Goal: Task Accomplishment & Management: Manage account settings

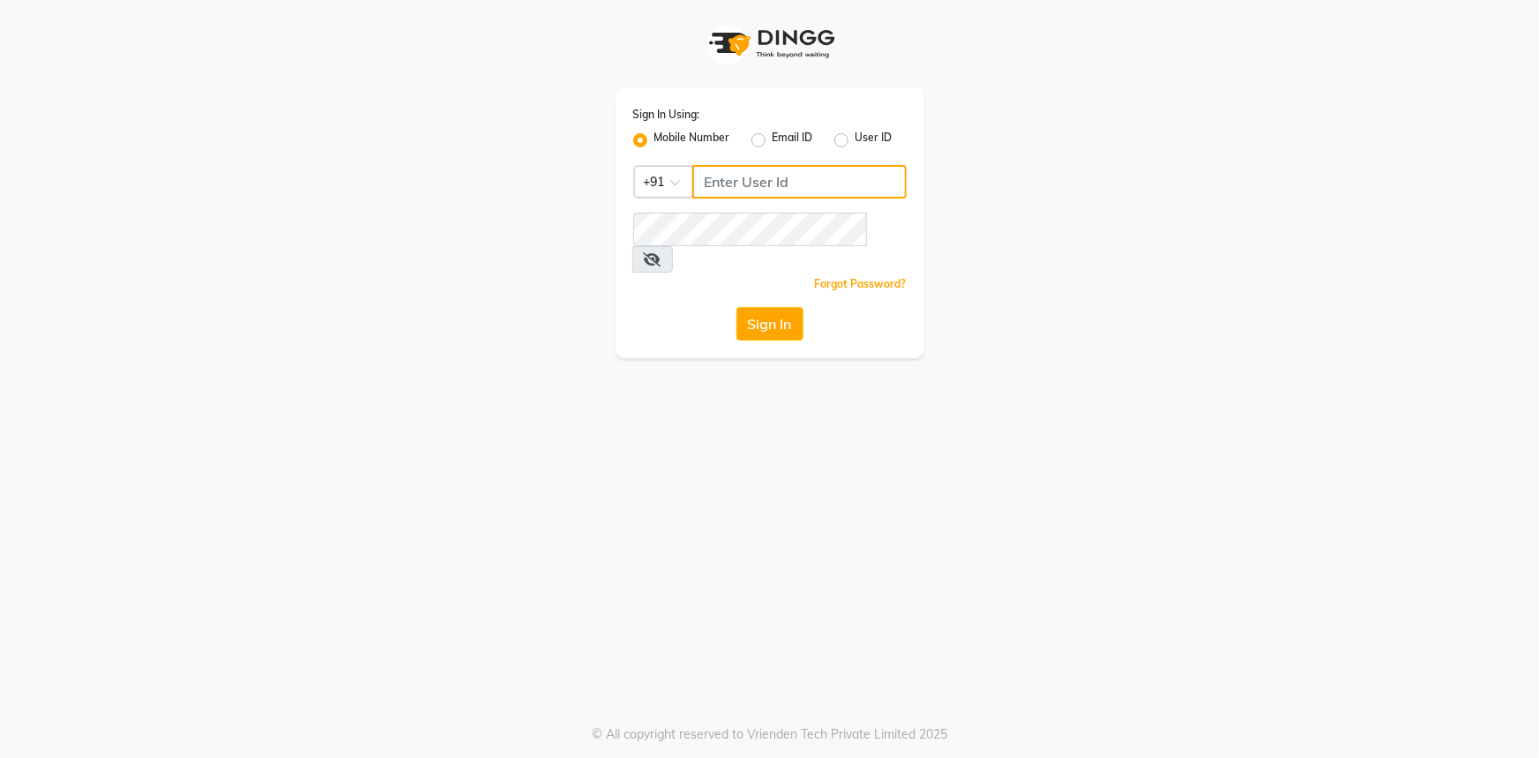
click at [714, 187] on input "Username" at bounding box center [799, 182] width 214 height 34
type input "9111007022"
click at [758, 307] on button "Sign In" at bounding box center [769, 324] width 67 height 34
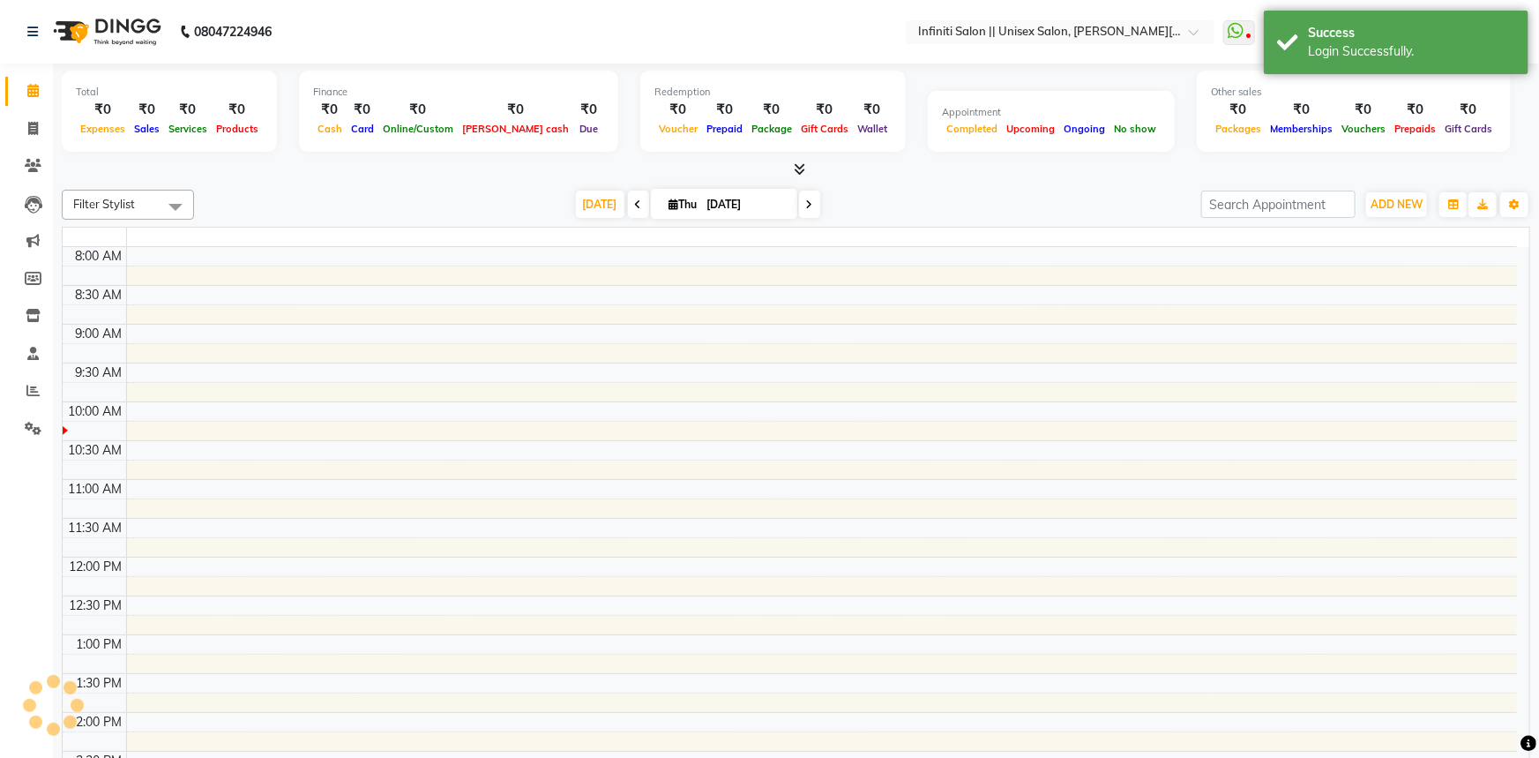
select select "en"
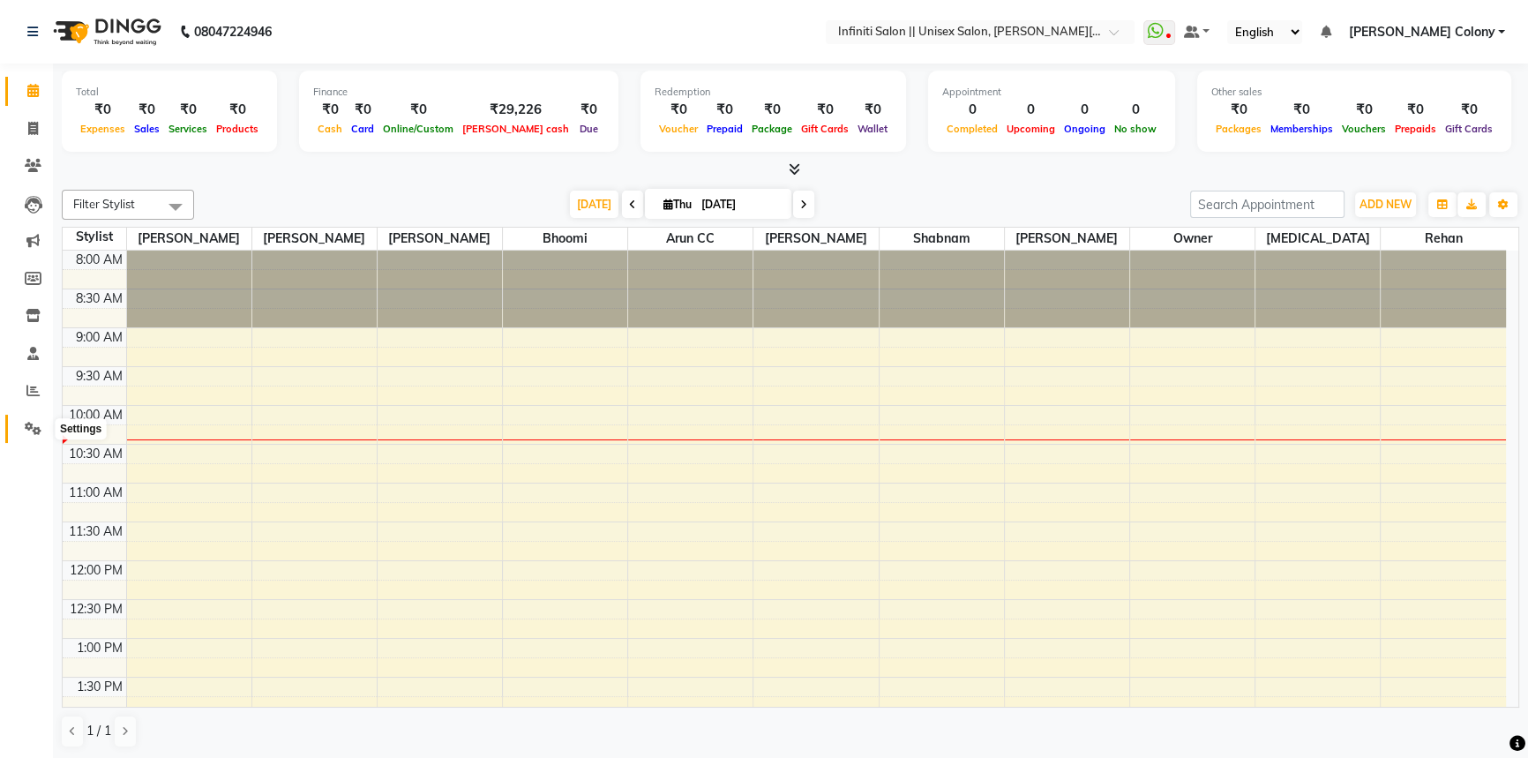
click at [26, 435] on span at bounding box center [33, 429] width 31 height 20
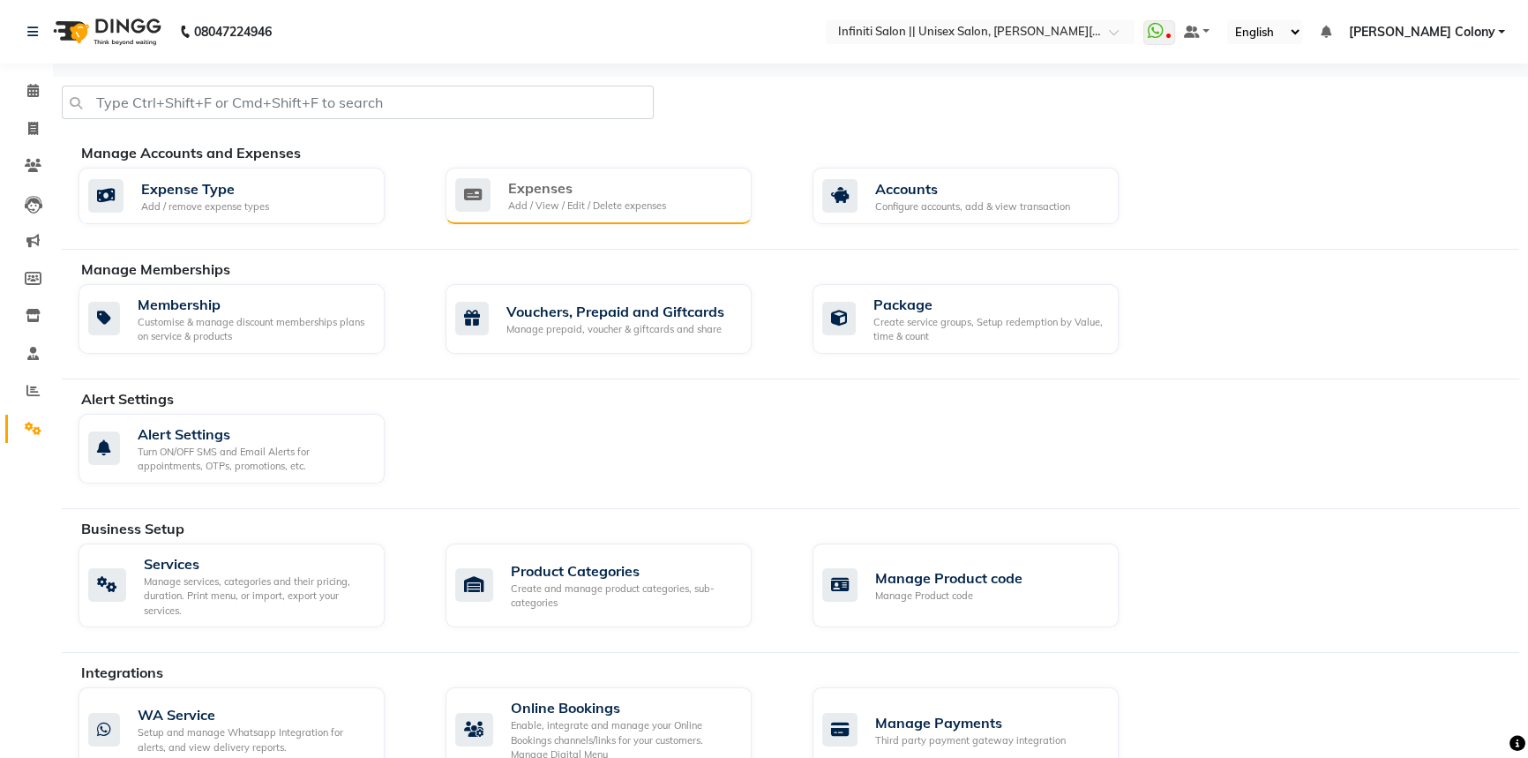
click at [569, 183] on div "Expenses" at bounding box center [587, 187] width 158 height 21
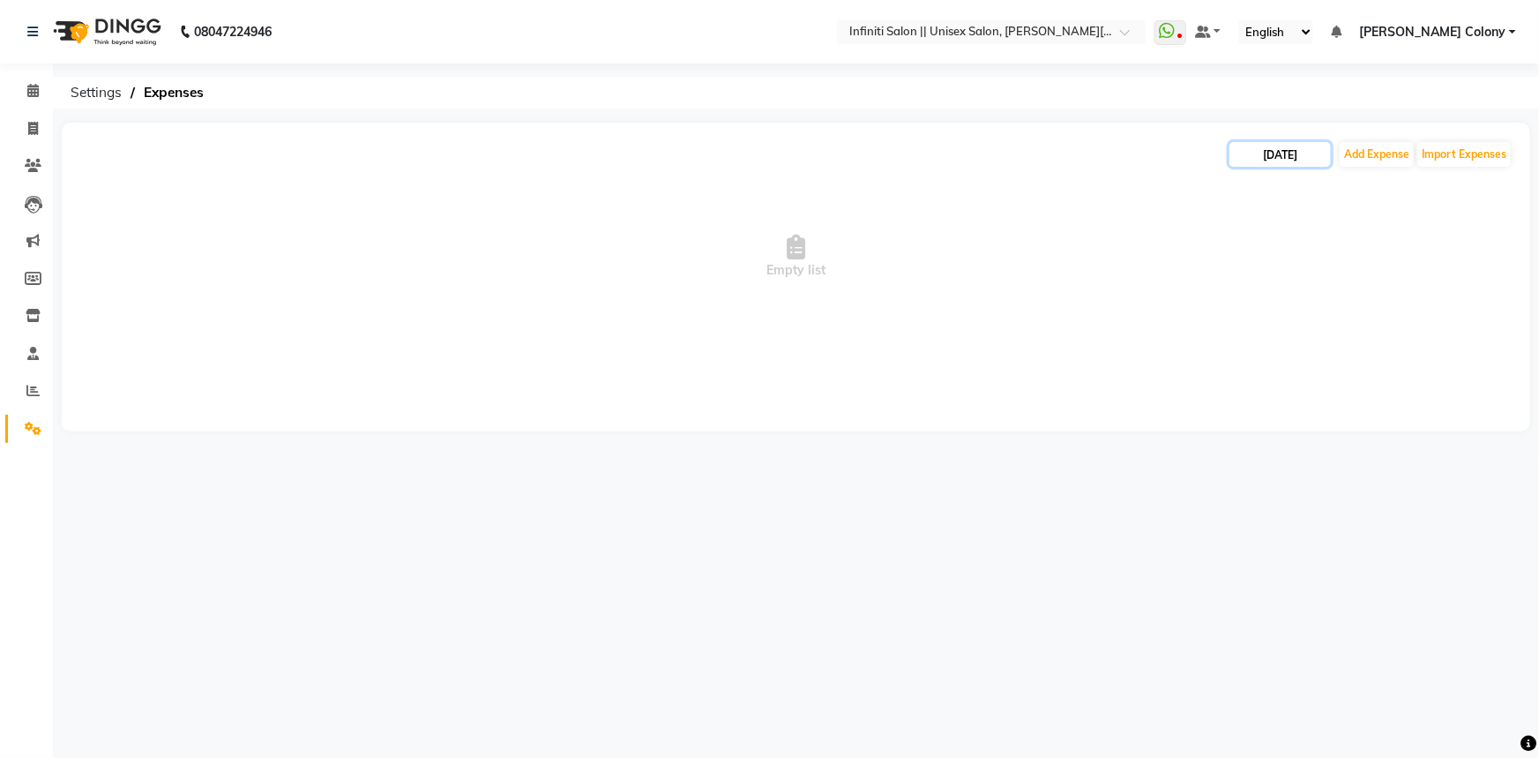
click at [1252, 162] on input "[DATE]" at bounding box center [1279, 154] width 101 height 25
select select "10"
select select "2025"
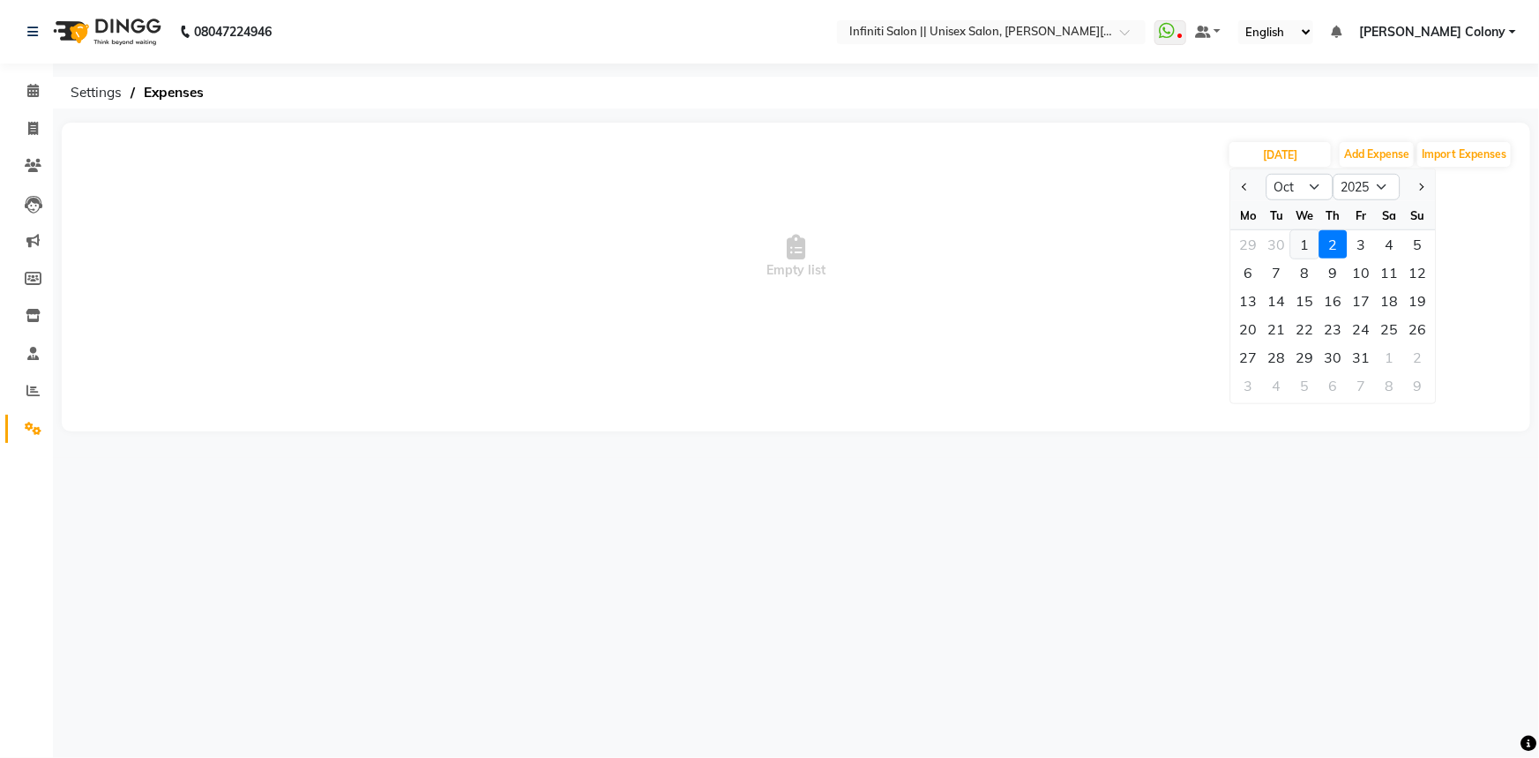
click at [1306, 242] on div "1" at bounding box center [1305, 244] width 28 height 28
type input "[DATE]"
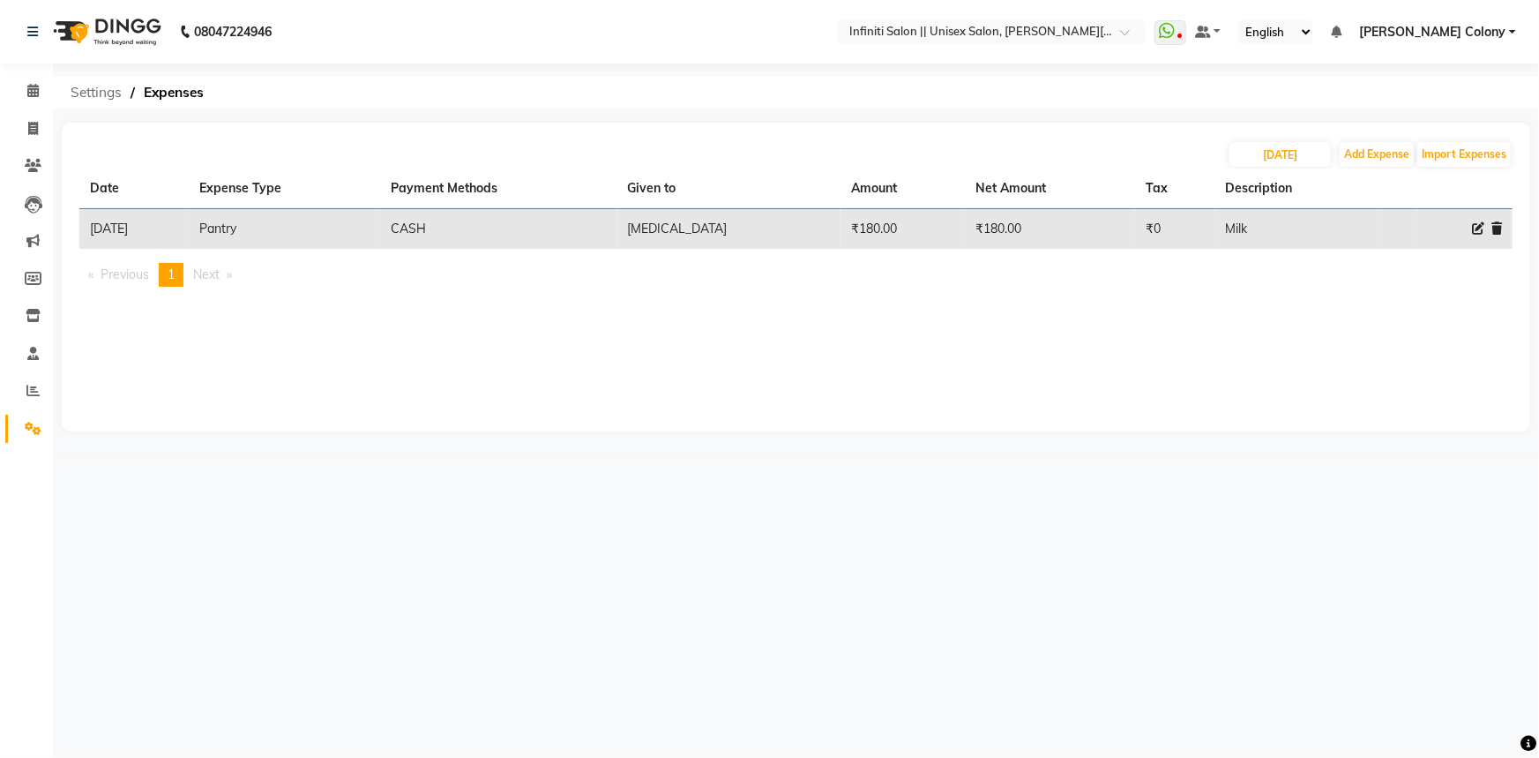
click at [96, 88] on span "Settings" at bounding box center [96, 93] width 69 height 32
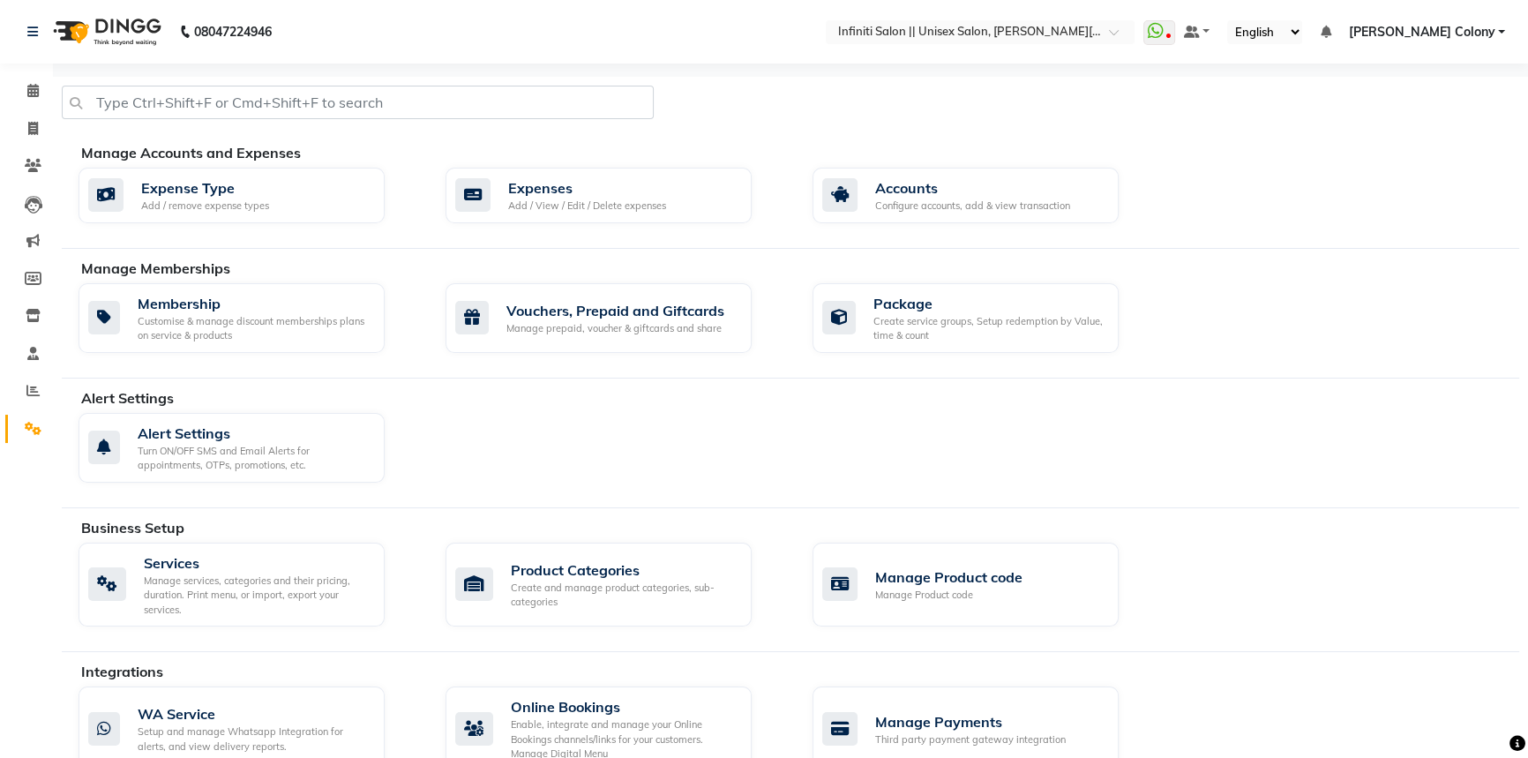
click at [80, 28] on img at bounding box center [105, 31] width 121 height 49
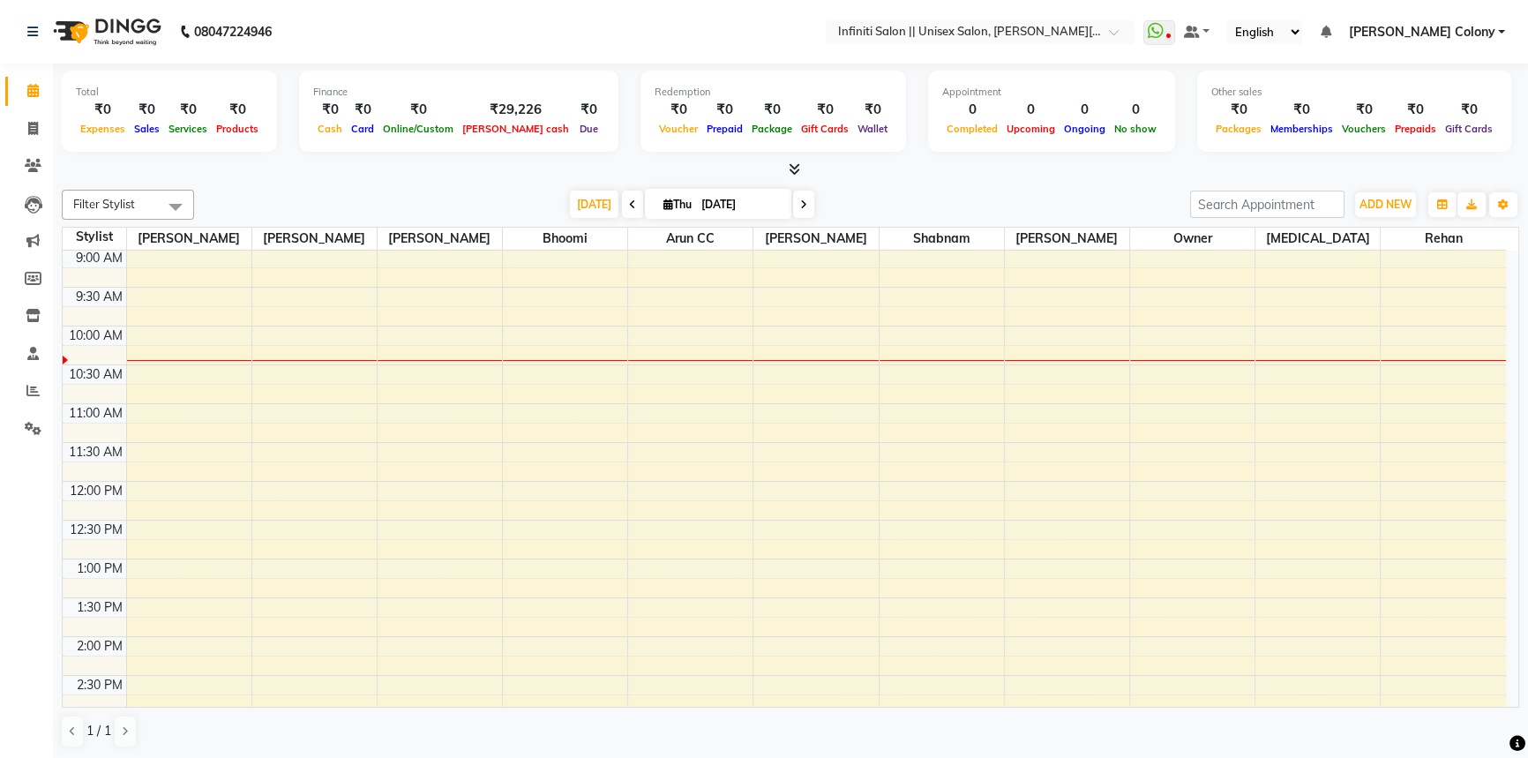
scroll to position [160, 0]
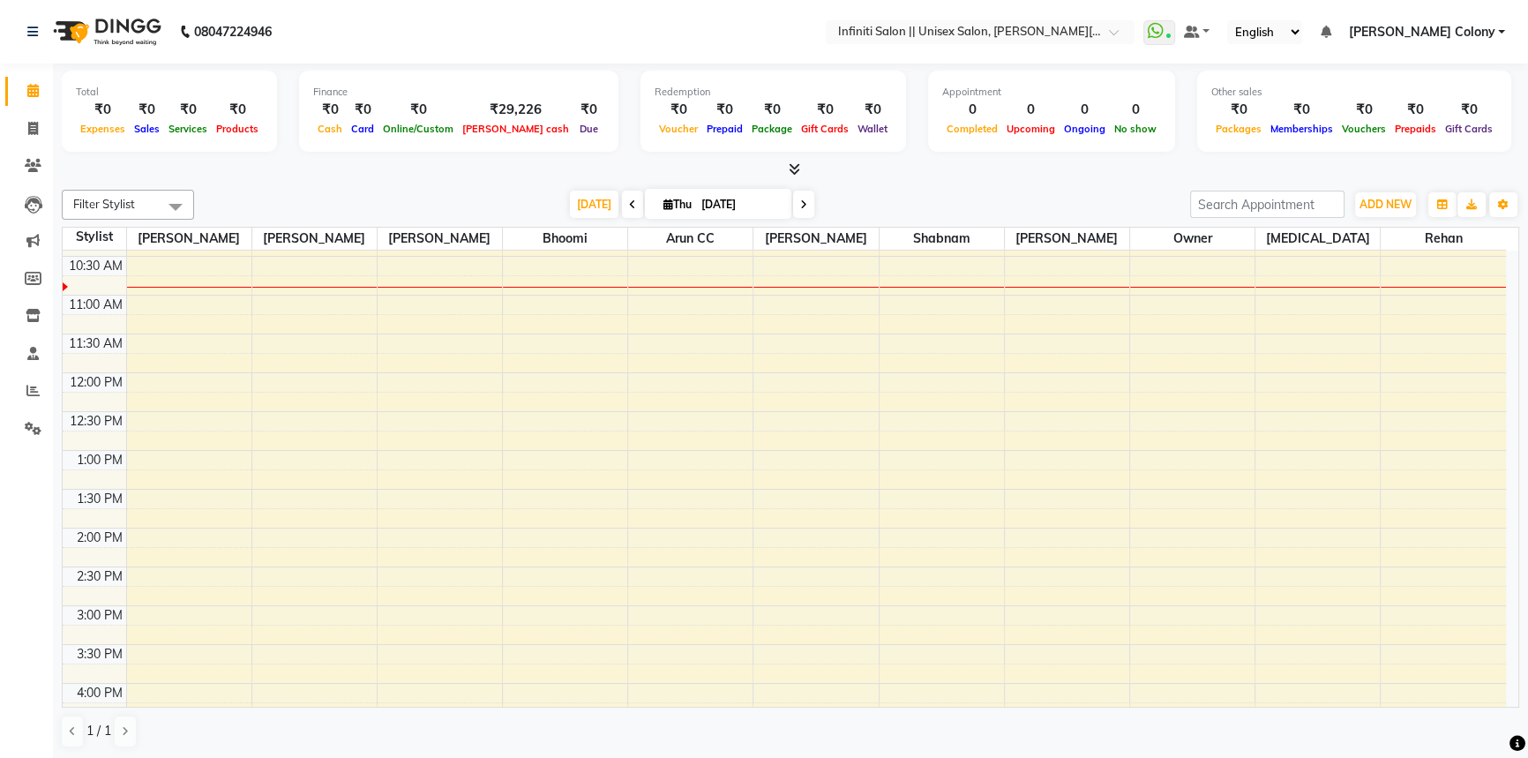
scroll to position [160, 0]
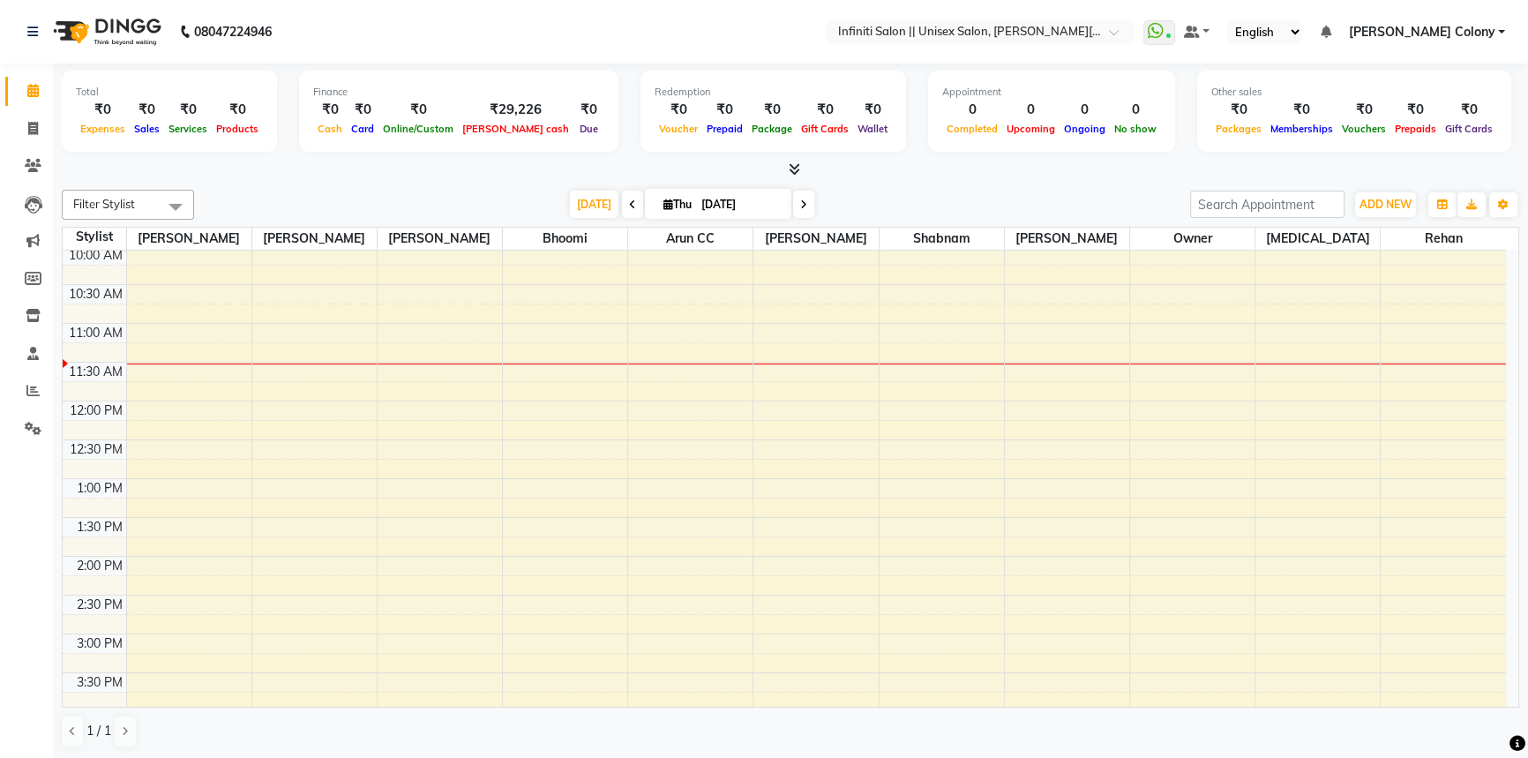
click at [302, 407] on div "8:00 AM 8:30 AM 9:00 AM 9:30 AM 10:00 AM 10:30 AM 11:00 AM 11:30 AM 12:00 PM 12…" at bounding box center [784, 595] width 1443 height 1008
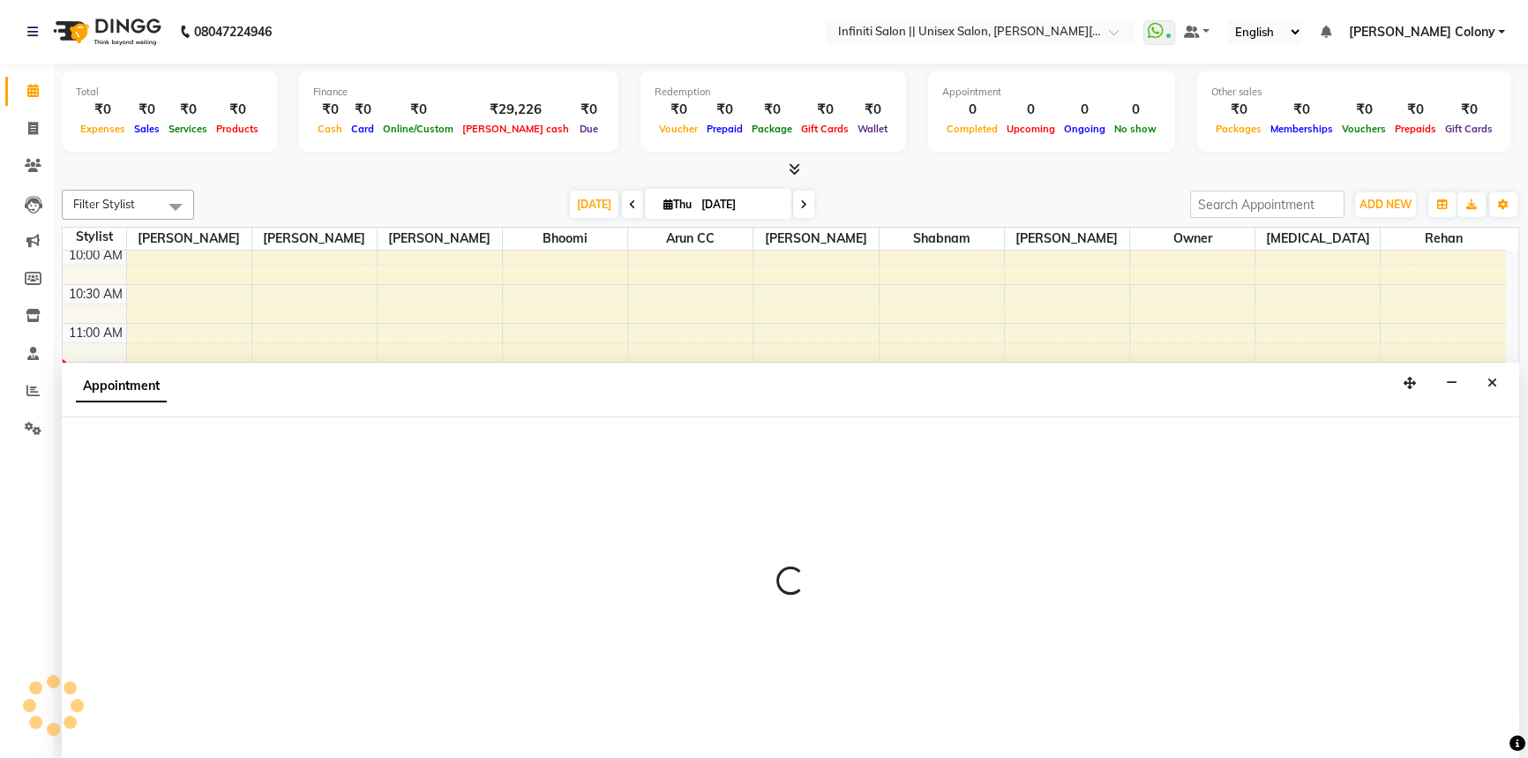
scroll to position [0, 0]
select select "78902"
select select "tentative"
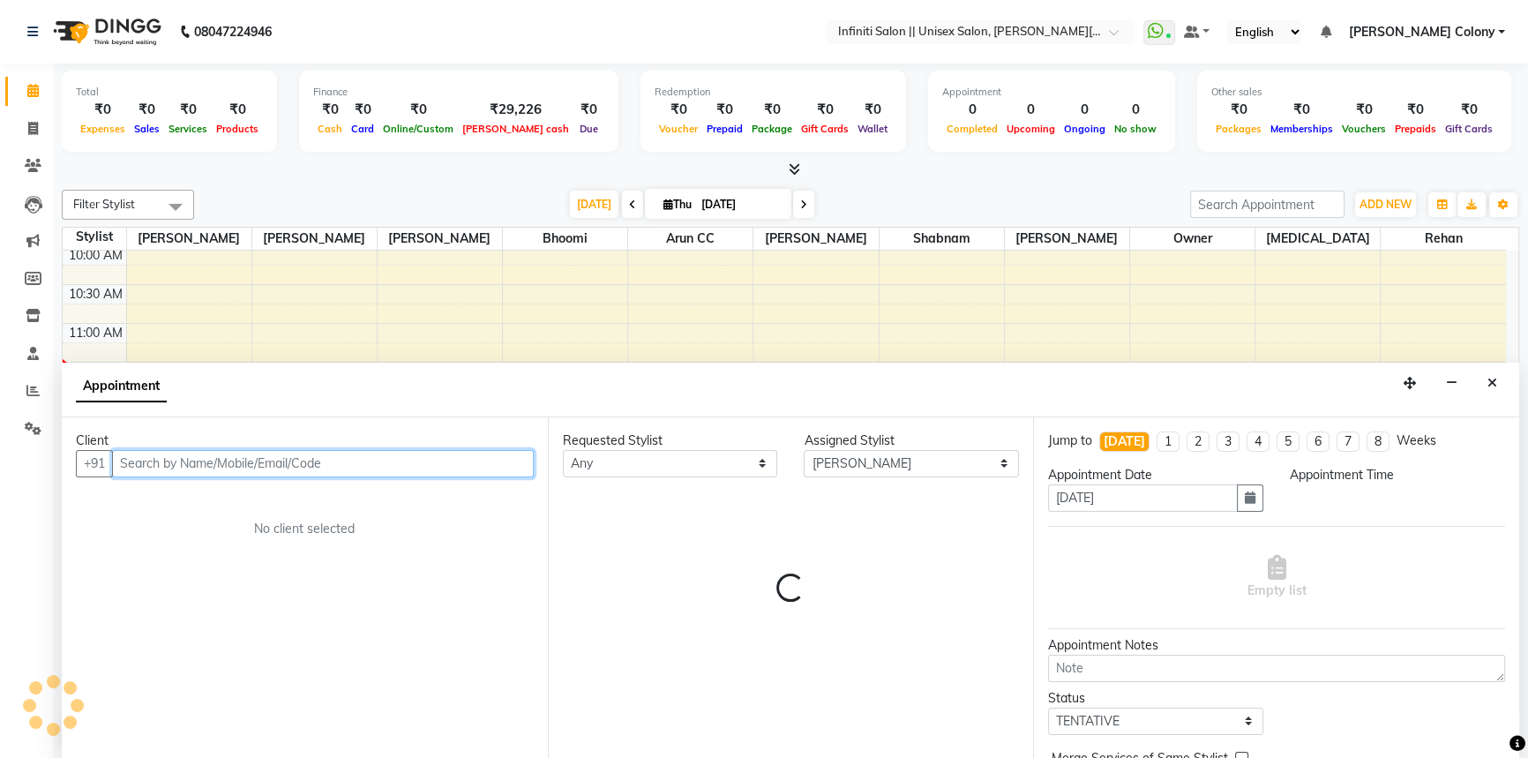
select select "720"
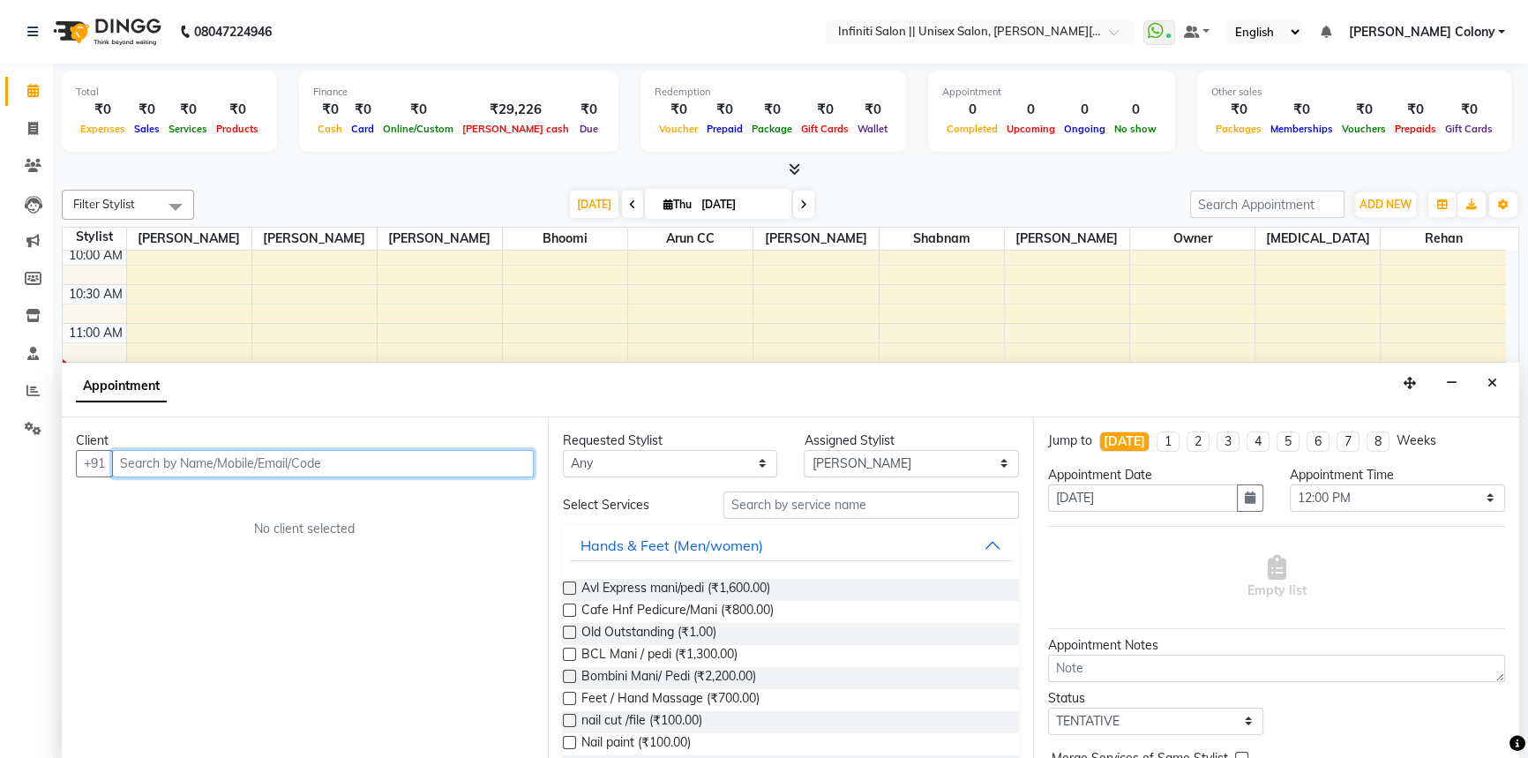
click at [217, 459] on input "text" at bounding box center [323, 463] width 422 height 27
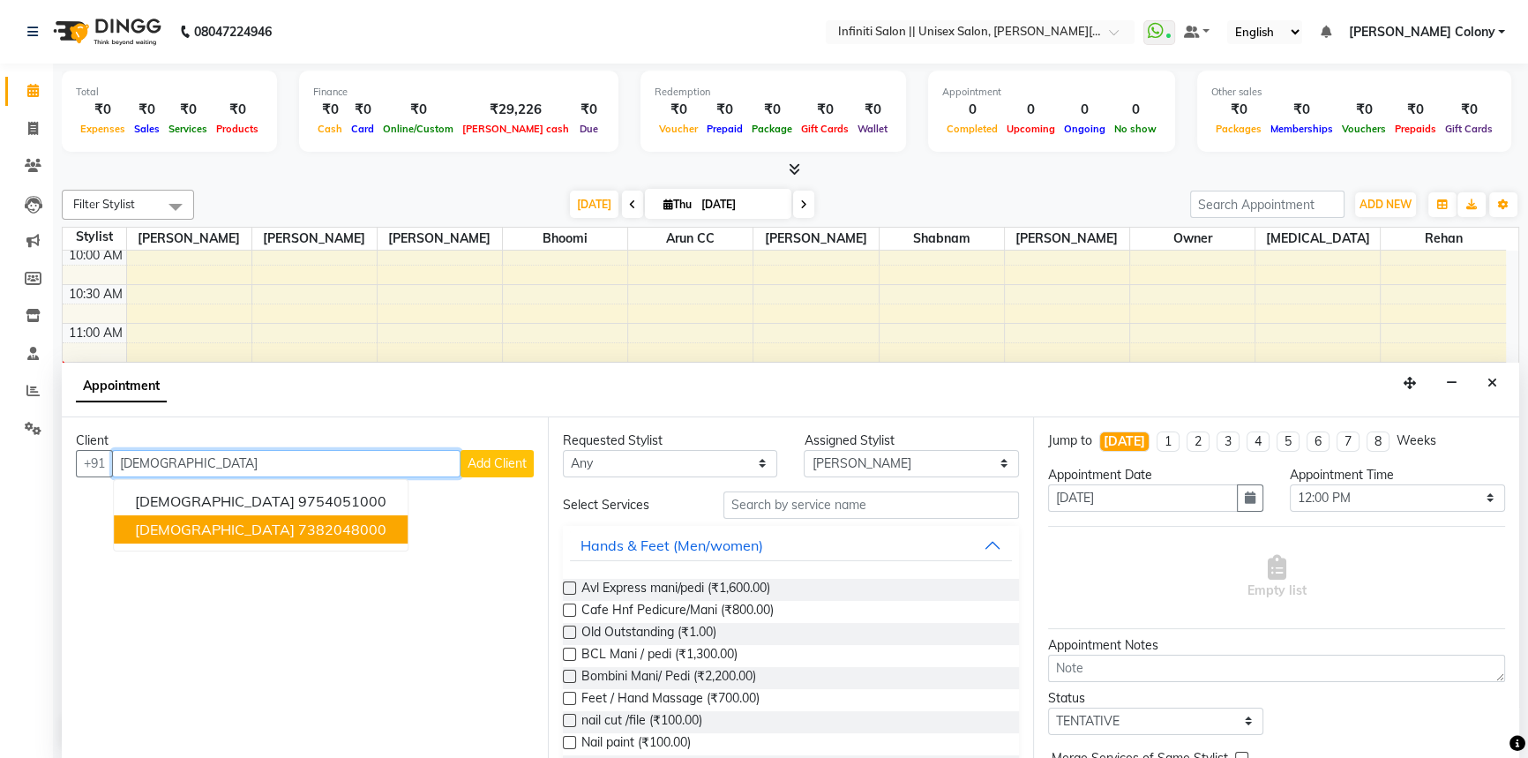
click at [298, 530] on ngb-highlight "7382048000" at bounding box center [342, 529] width 88 height 18
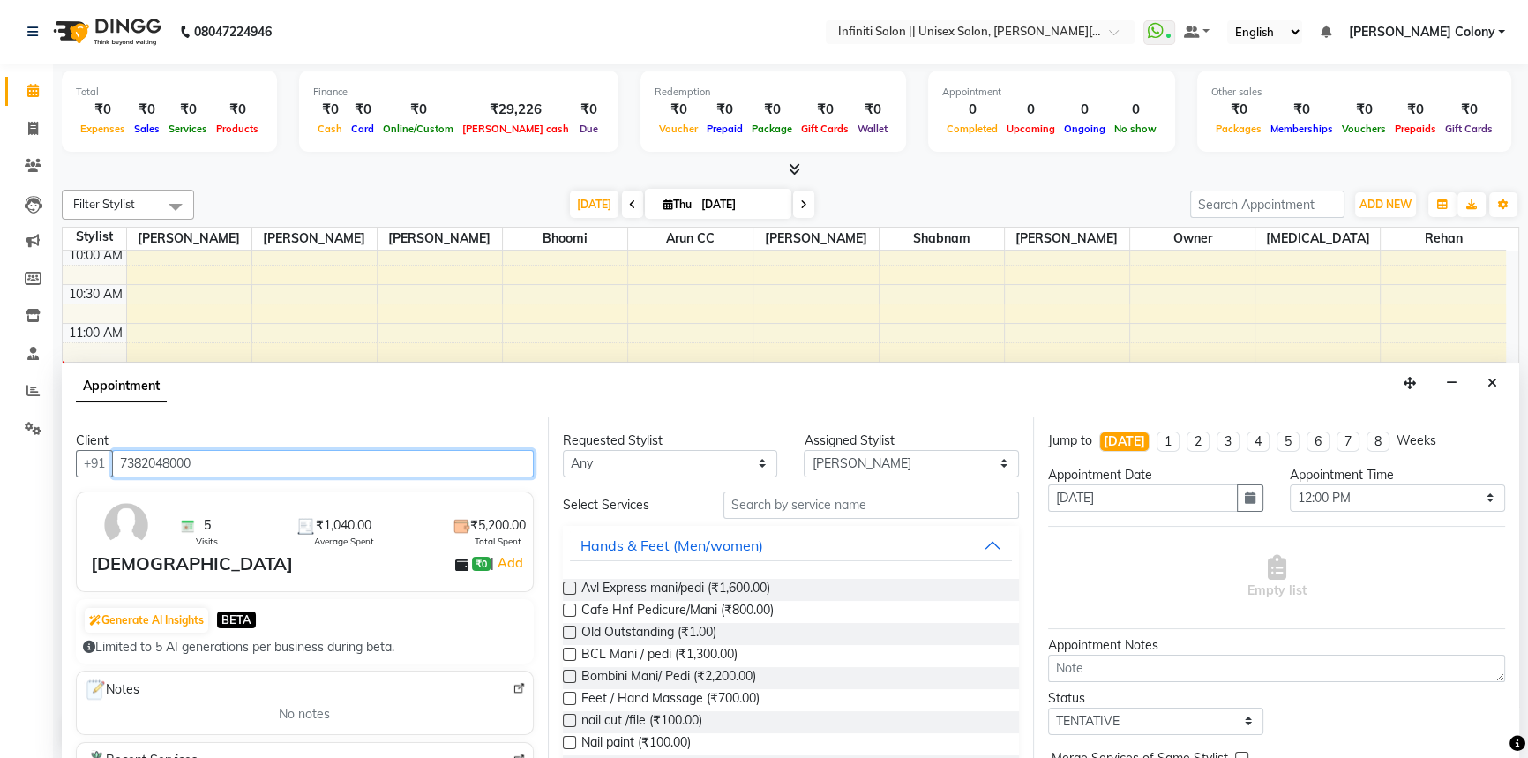
type input "7382048000"
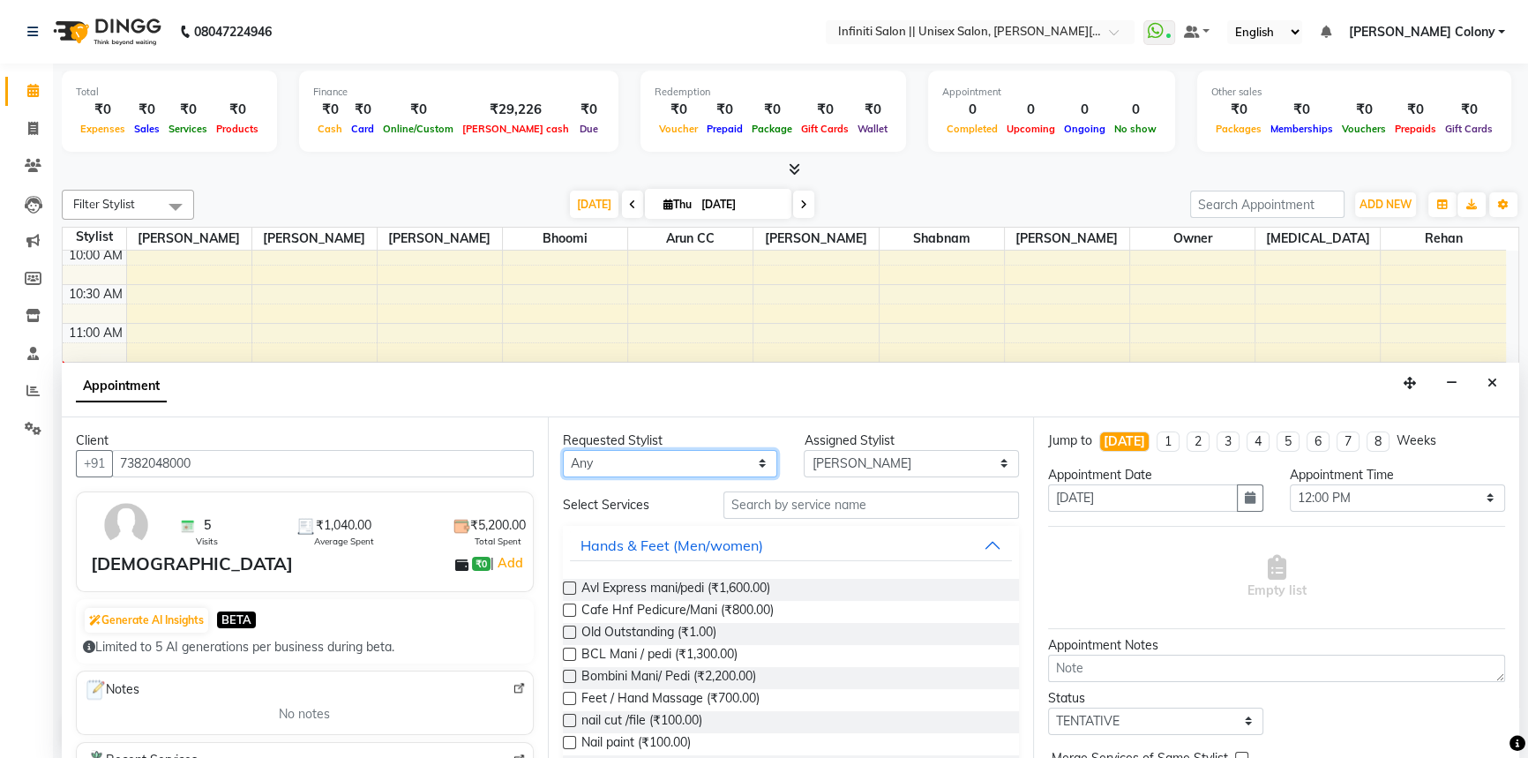
click at [676, 468] on select "Any [PERSON_NAME] [PERSON_NAME] CC Bhoomi [PERSON_NAME] [PERSON_NAME] [MEDICAL_…" at bounding box center [670, 463] width 215 height 27
select select "78902"
click at [563, 450] on select "Any [PERSON_NAME] [PERSON_NAME] CC Bhoomi [PERSON_NAME] [PERSON_NAME] [MEDICAL_…" at bounding box center [670, 463] width 215 height 27
click at [733, 510] on input "text" at bounding box center [870, 504] width 295 height 27
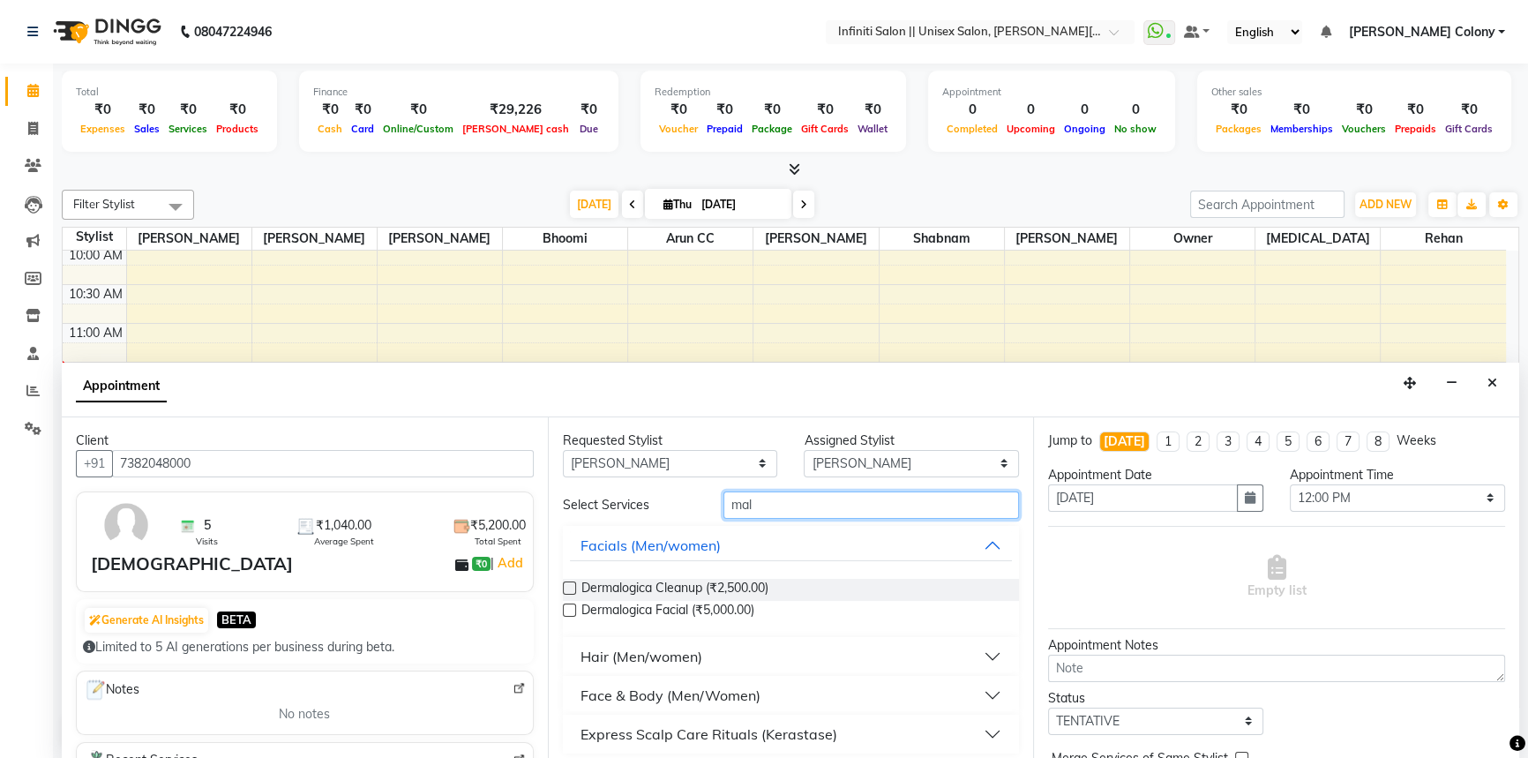
type input "mal"
click at [617, 650] on div "Hair (Men/women)" at bounding box center [641, 656] width 122 height 21
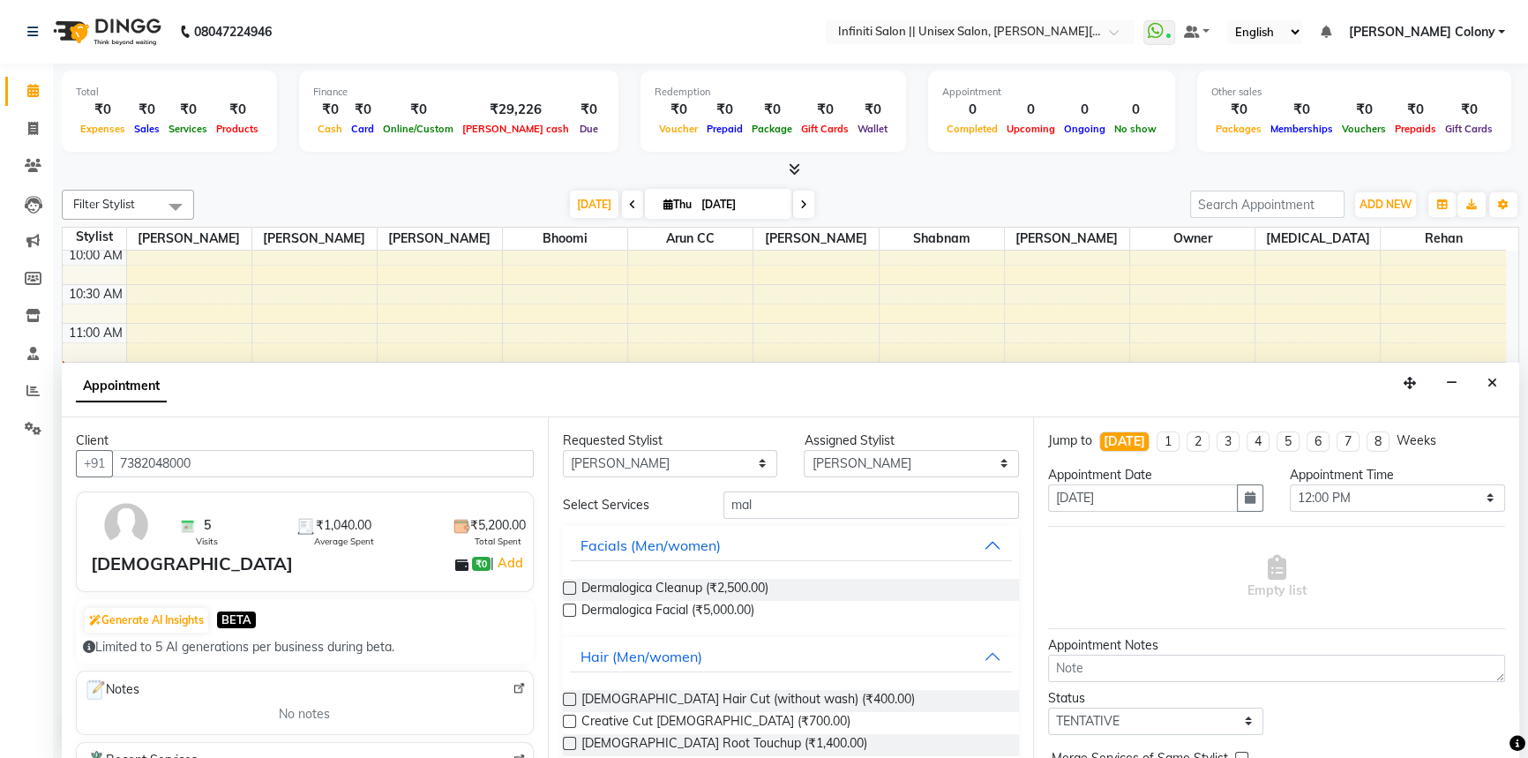
click at [569, 698] on label at bounding box center [569, 698] width 13 height 13
click at [569, 698] on input "checkbox" at bounding box center [568, 700] width 11 height 11
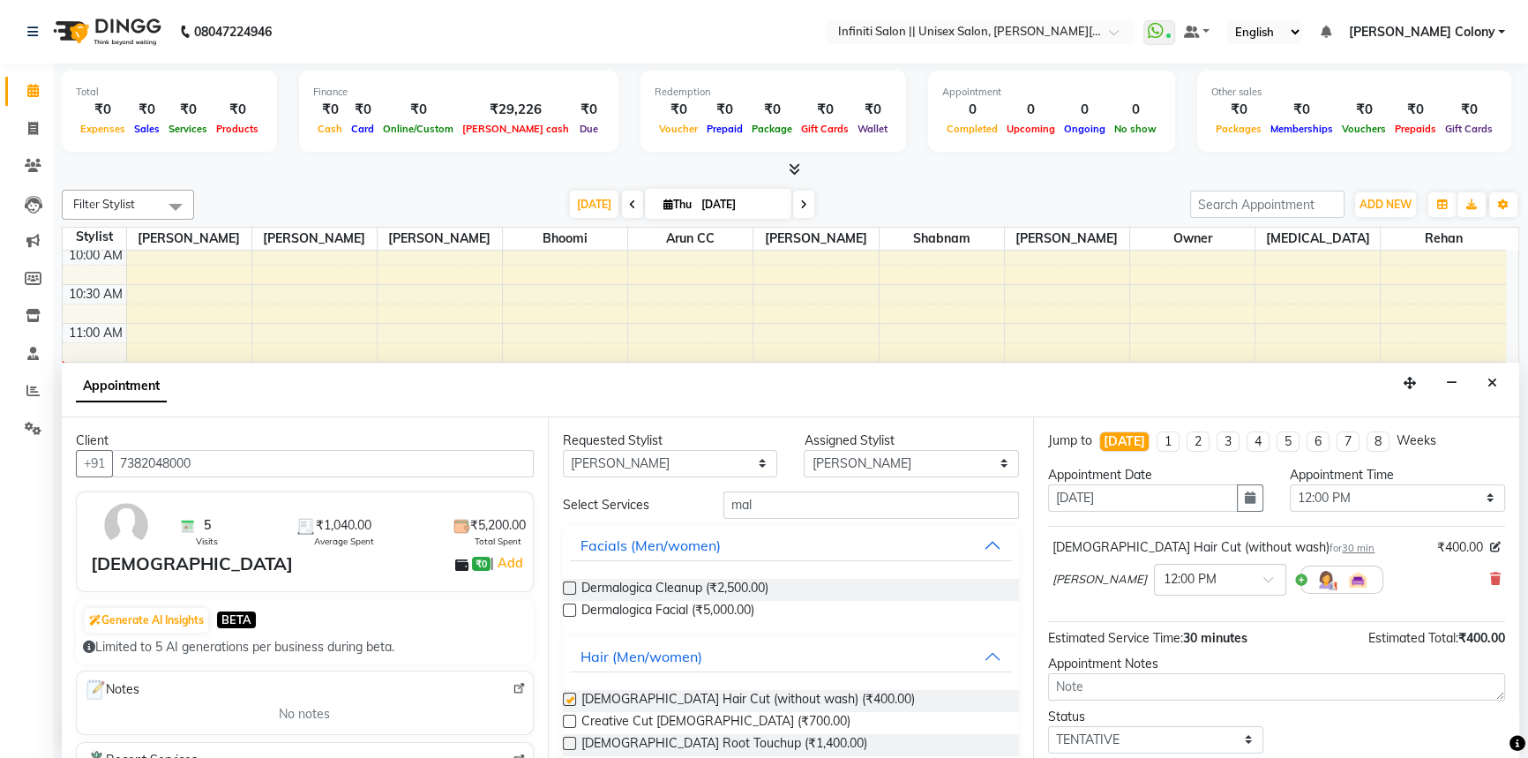
checkbox input "false"
click at [1249, 571] on div at bounding box center [1219, 578] width 131 height 19
click at [1177, 642] on div "12:15 PM" at bounding box center [1219, 645] width 131 height 33
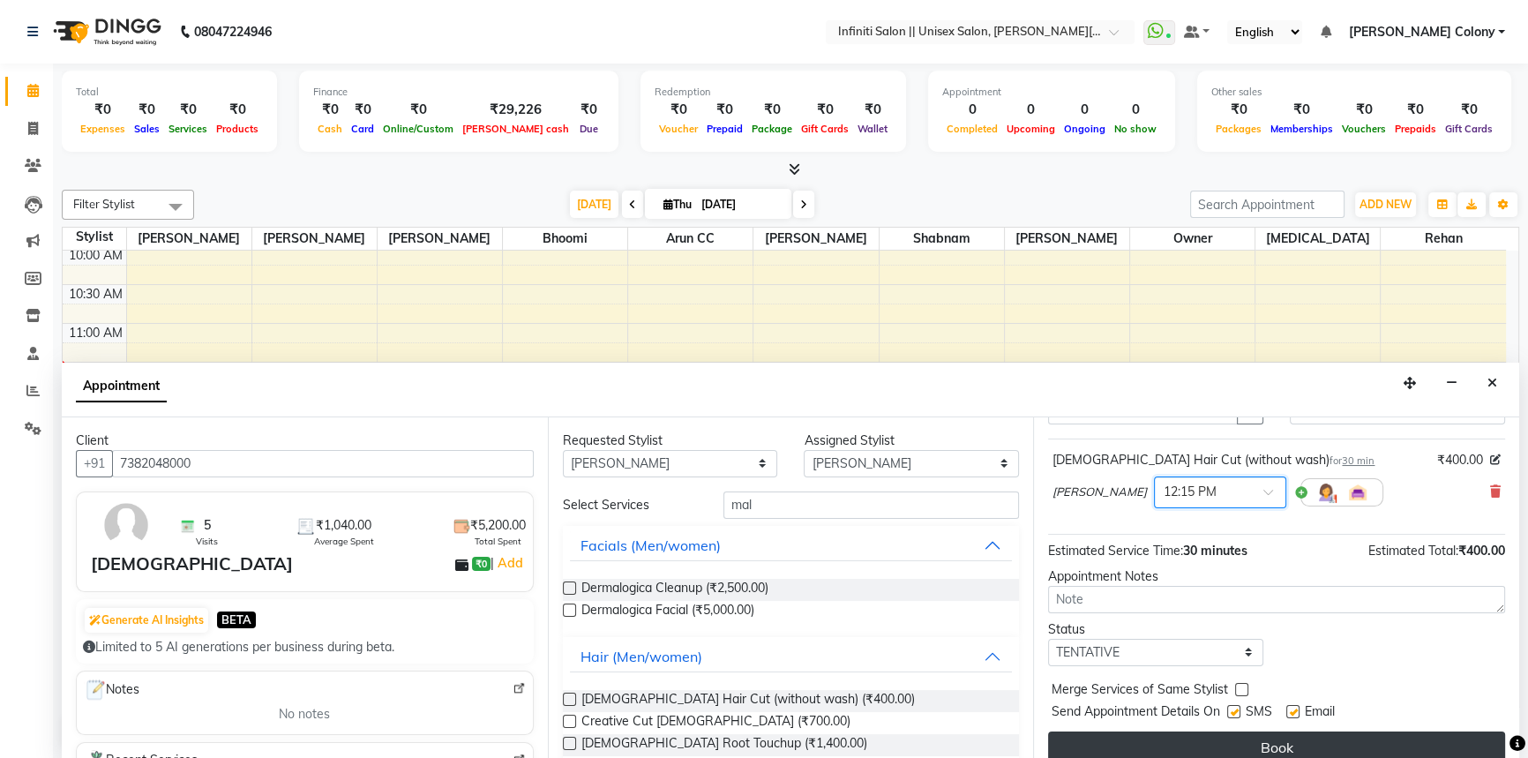
scroll to position [104, 0]
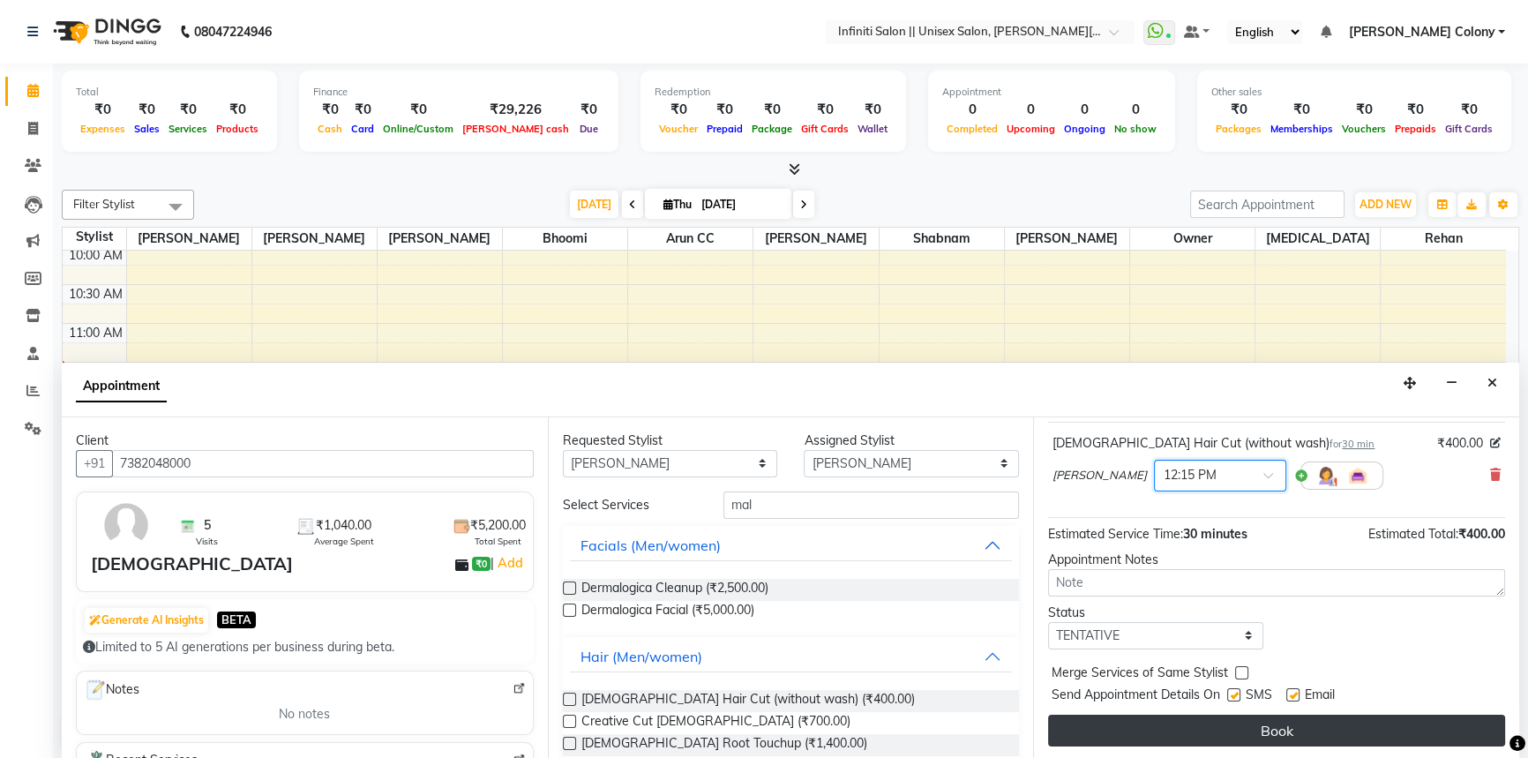
click at [1190, 732] on button "Book" at bounding box center [1276, 730] width 457 height 32
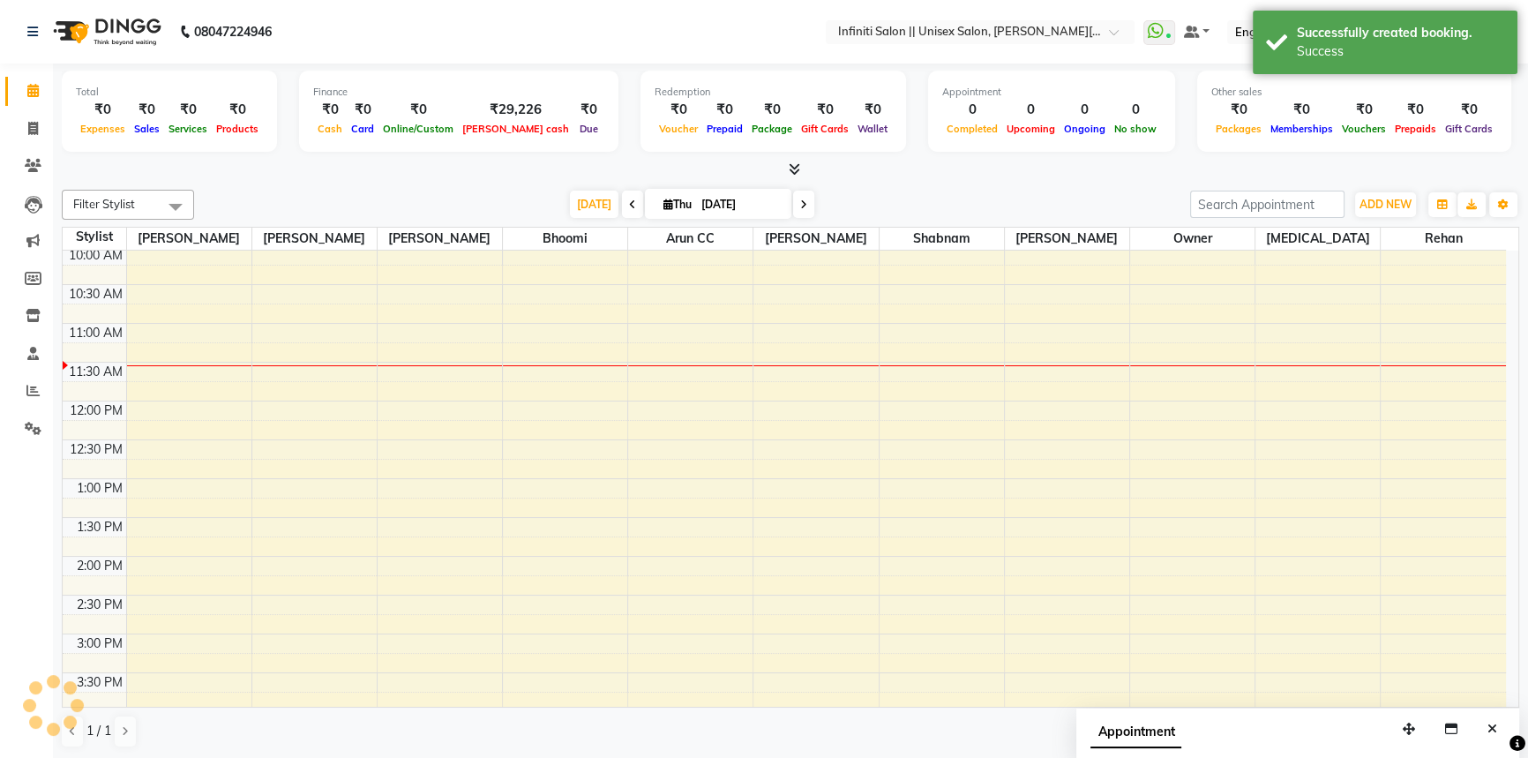
scroll to position [0, 0]
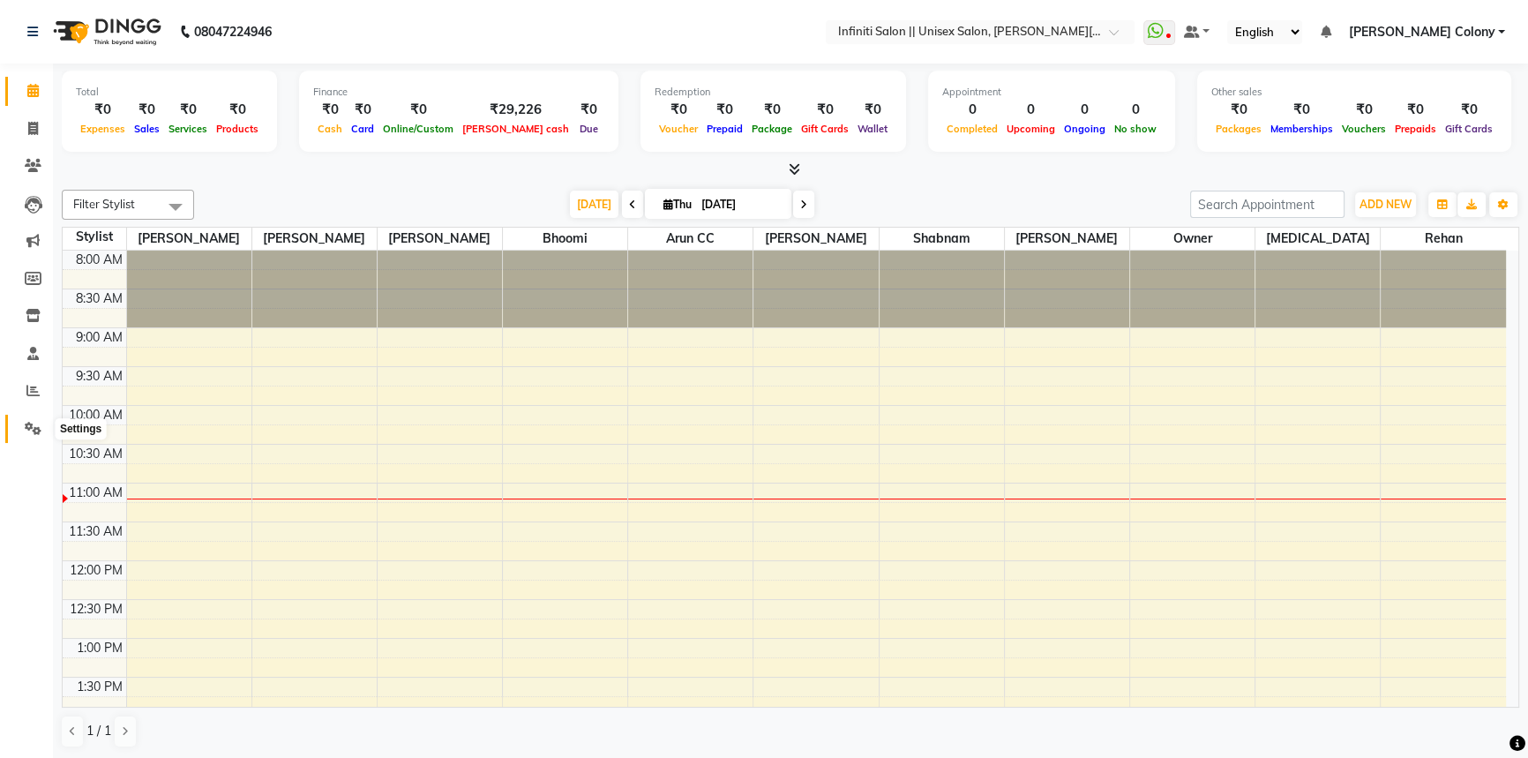
click at [34, 422] on icon at bounding box center [33, 428] width 17 height 13
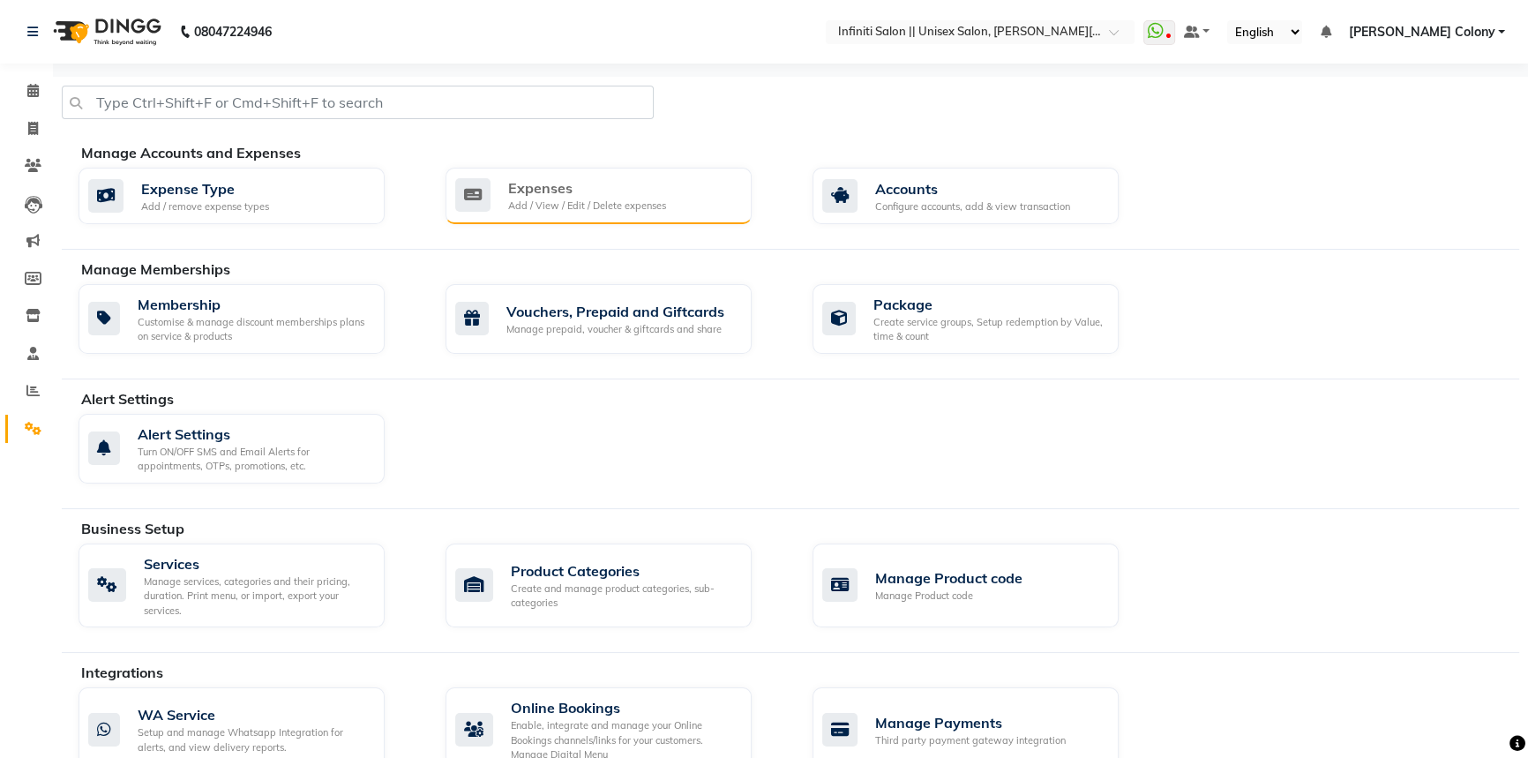
click at [486, 207] on icon at bounding box center [472, 195] width 35 height 34
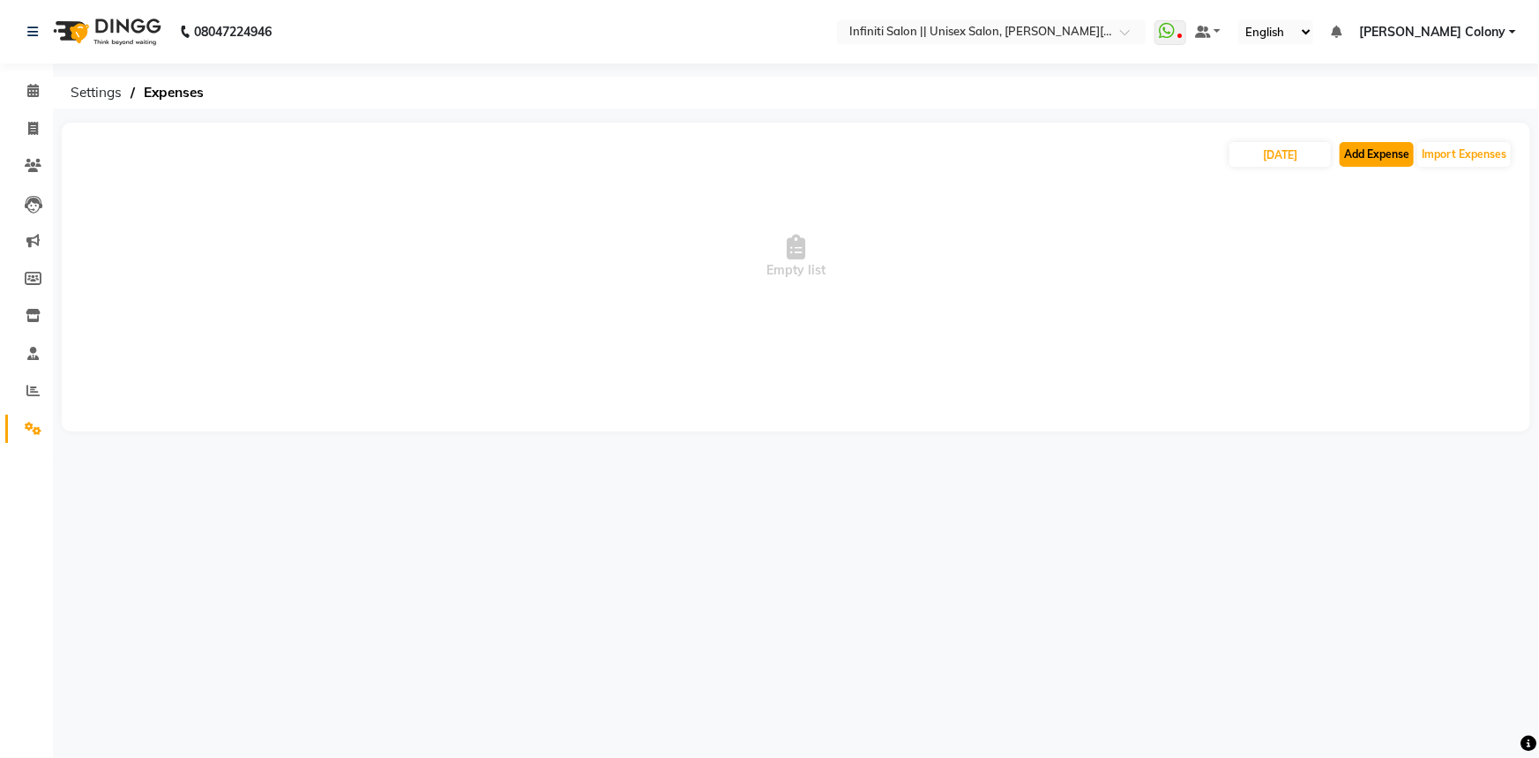
click at [1380, 154] on button "Add Expense" at bounding box center [1377, 154] width 74 height 25
select select "1"
select select "7361"
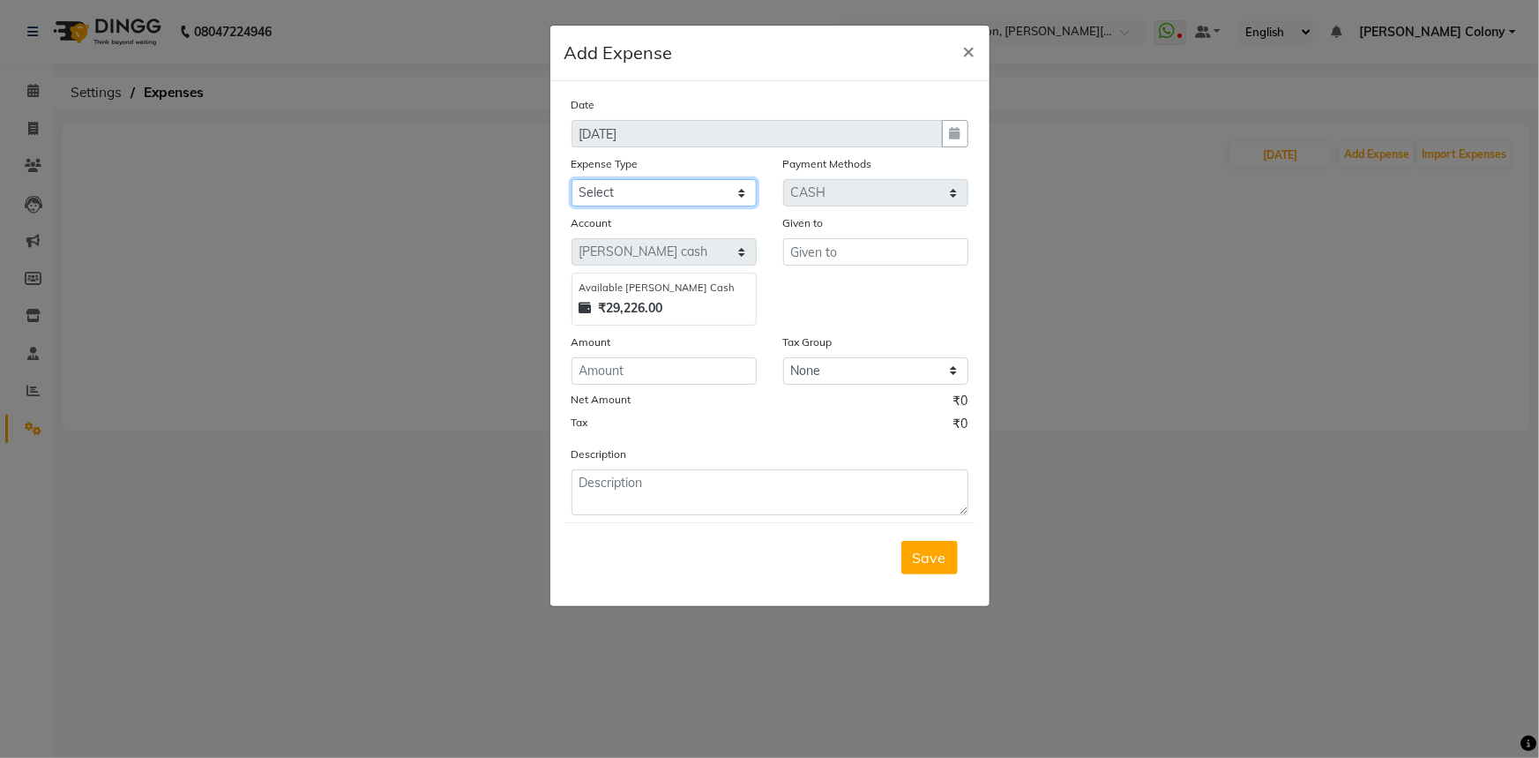
click at [659, 185] on select "Select Advance Salary Client Snacks Fuel Incentive Maintenance Miscellaneous Pa…" at bounding box center [663, 192] width 185 height 27
select select "12403"
click at [571, 180] on select "Select Advance Salary Client Snacks Fuel Incentive Maintenance Miscellaneous Pa…" at bounding box center [663, 192] width 185 height 27
click at [827, 247] on input "text" at bounding box center [875, 251] width 185 height 27
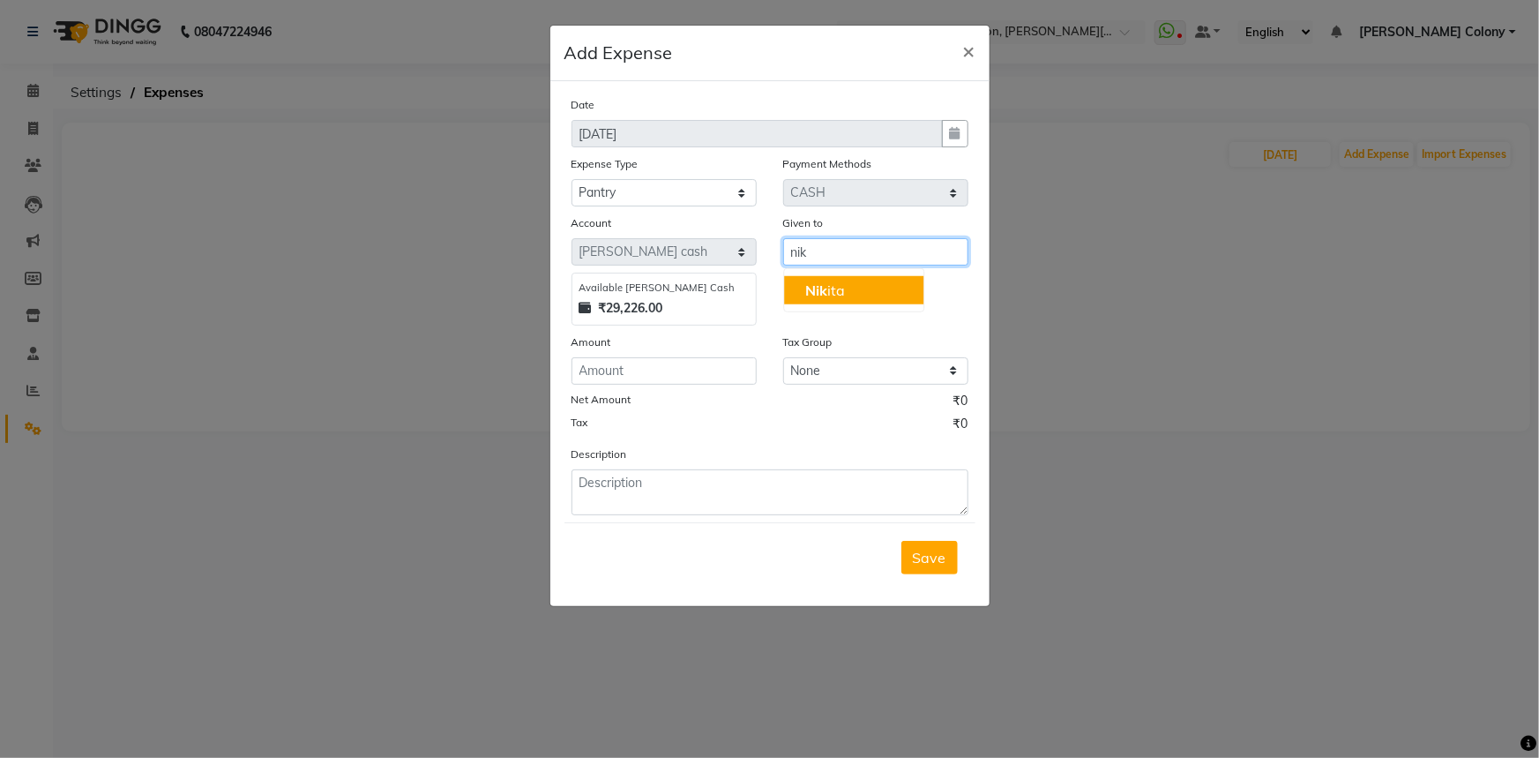
drag, startPoint x: 852, startPoint y: 285, endPoint x: 782, endPoint y: 360, distance: 102.3
click at [851, 288] on button "Nik ita" at bounding box center [853, 290] width 139 height 28
type input "[MEDICAL_DATA]"
drag, startPoint x: 715, startPoint y: 388, endPoint x: 719, endPoint y: 379, distance: 9.5
click at [719, 379] on div "Date 02-10-2025 Expense Type Select Advance Salary Client Snacks Fuel Incentive…" at bounding box center [769, 305] width 397 height 420
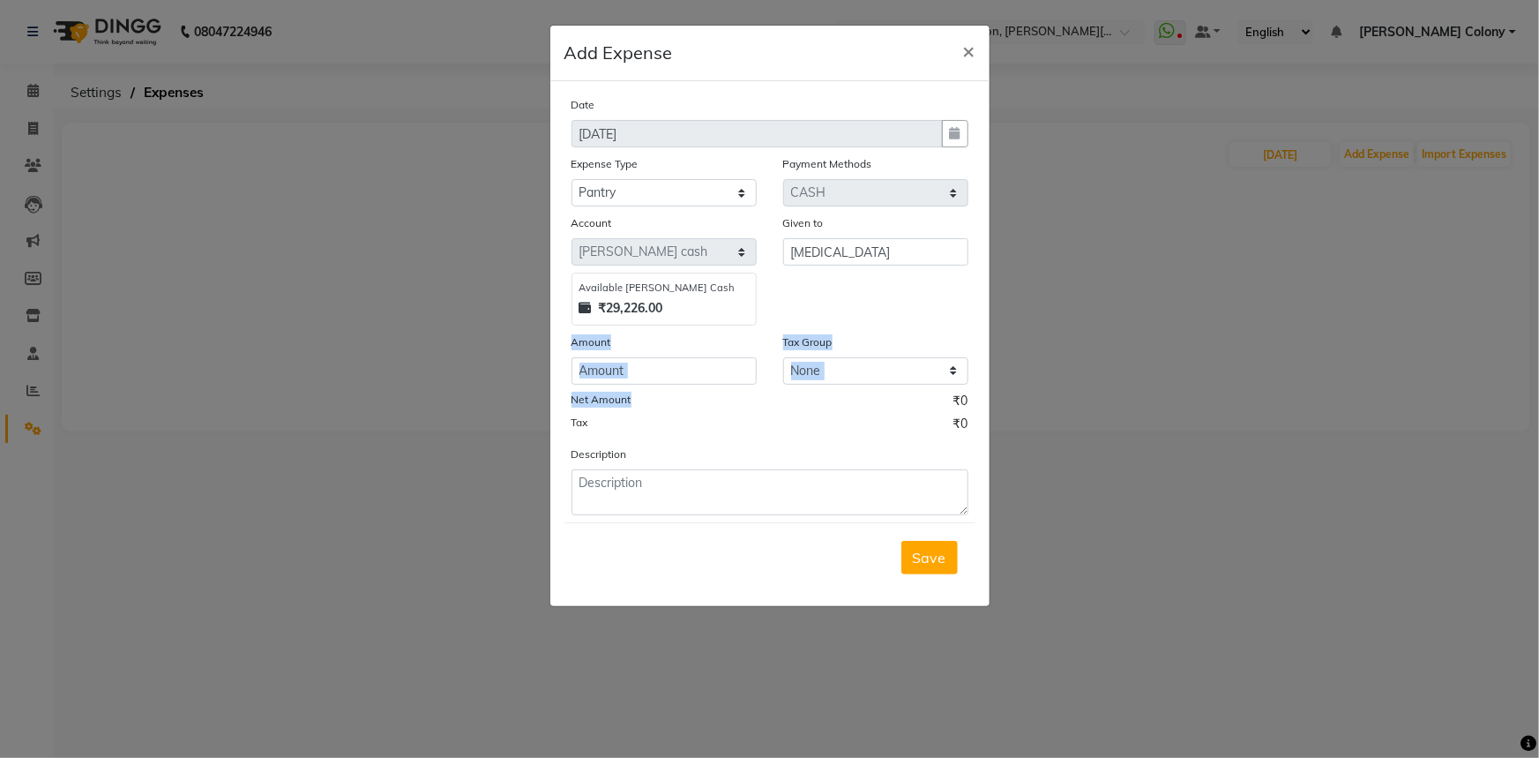
click at [719, 378] on input "number" at bounding box center [663, 370] width 185 height 27
type input "180"
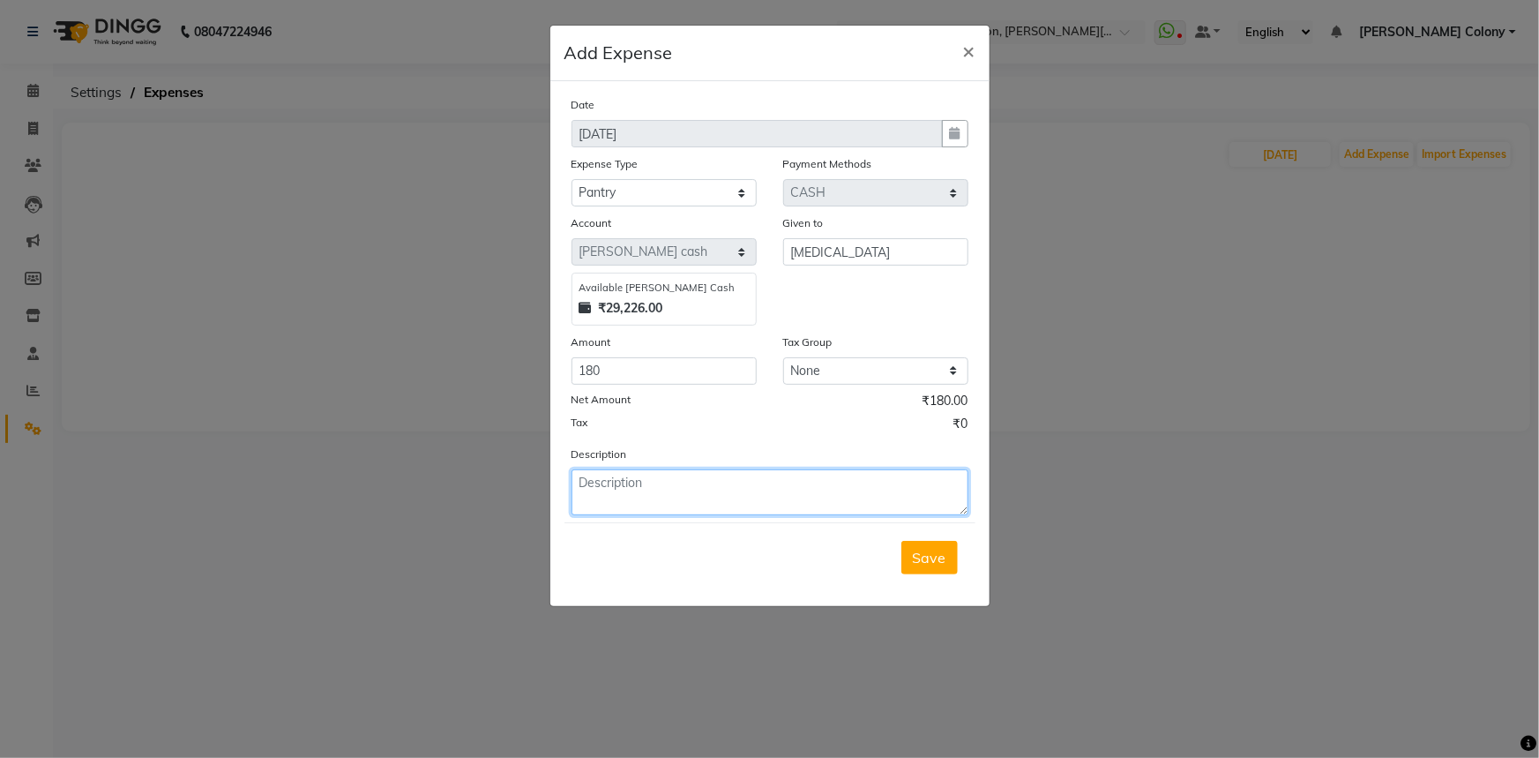
click at [739, 484] on textarea at bounding box center [769, 492] width 397 height 46
type textarea "Milk"
click at [920, 564] on span "Save" at bounding box center [930, 558] width 34 height 18
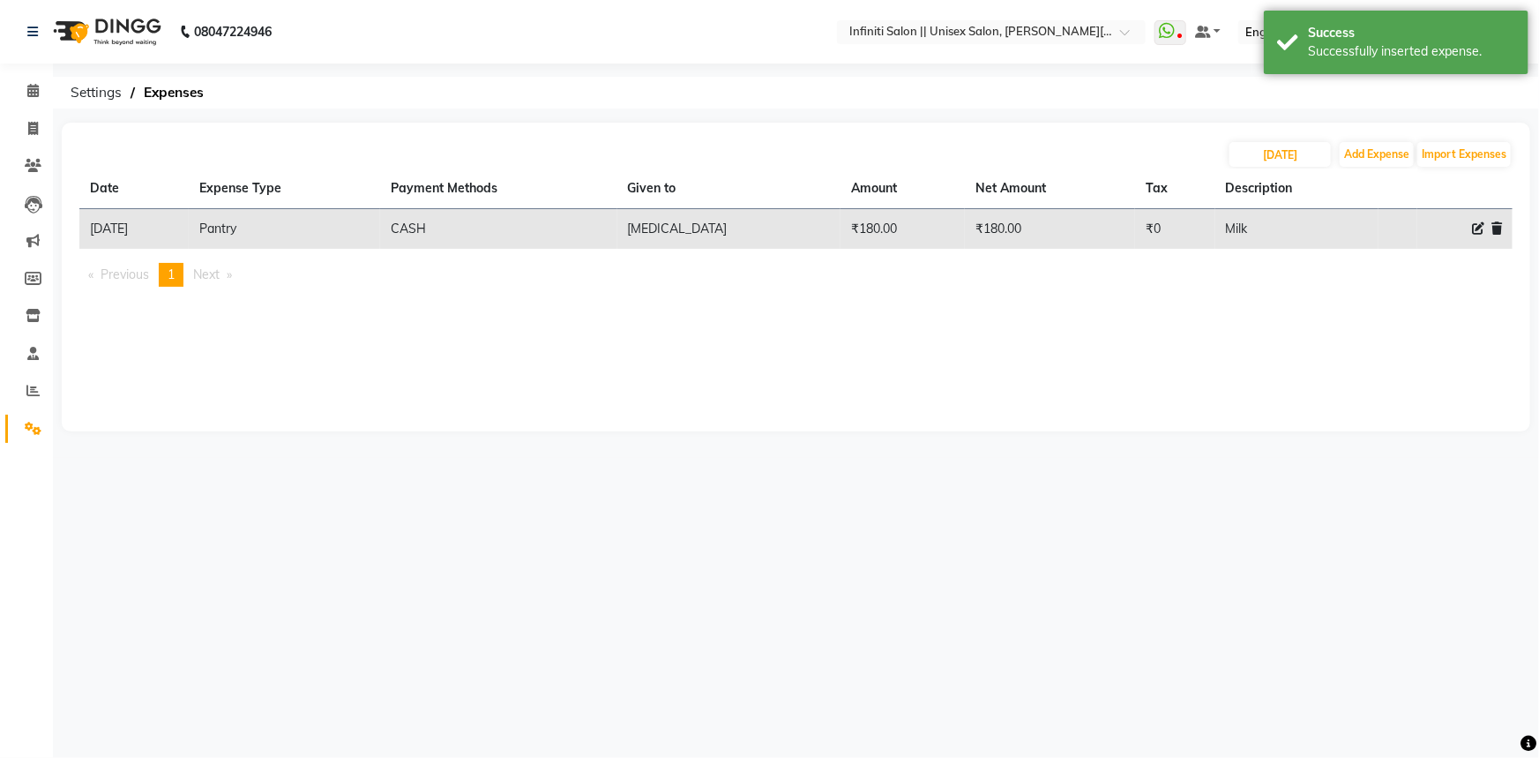
click at [79, 26] on img at bounding box center [105, 31] width 121 height 49
